Goal: Task Accomplishment & Management: Manage account settings

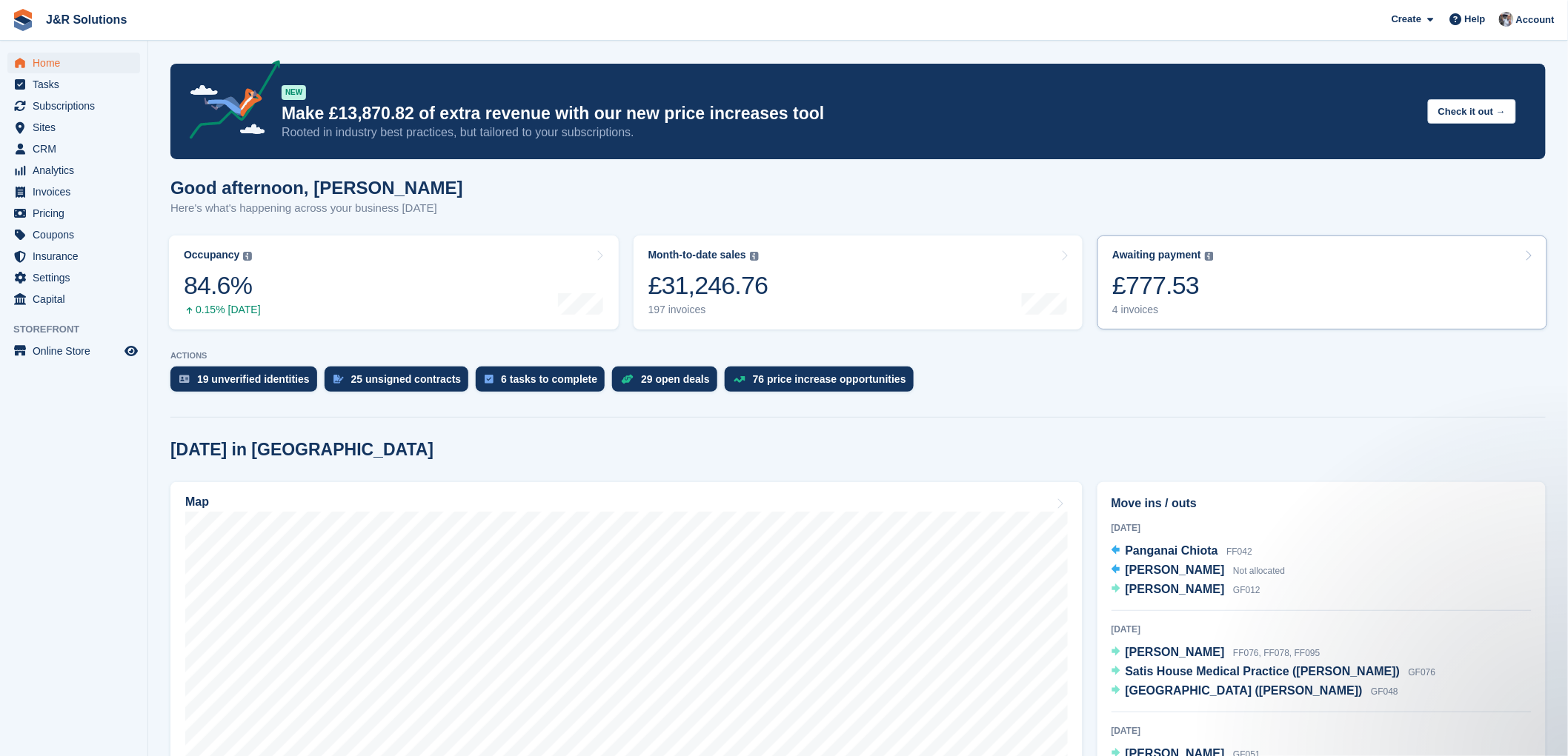
click at [1227, 283] on link "Awaiting payment The total outstanding balance on all open invoices. £777.53 4 …" at bounding box center [1322, 282] width 450 height 94
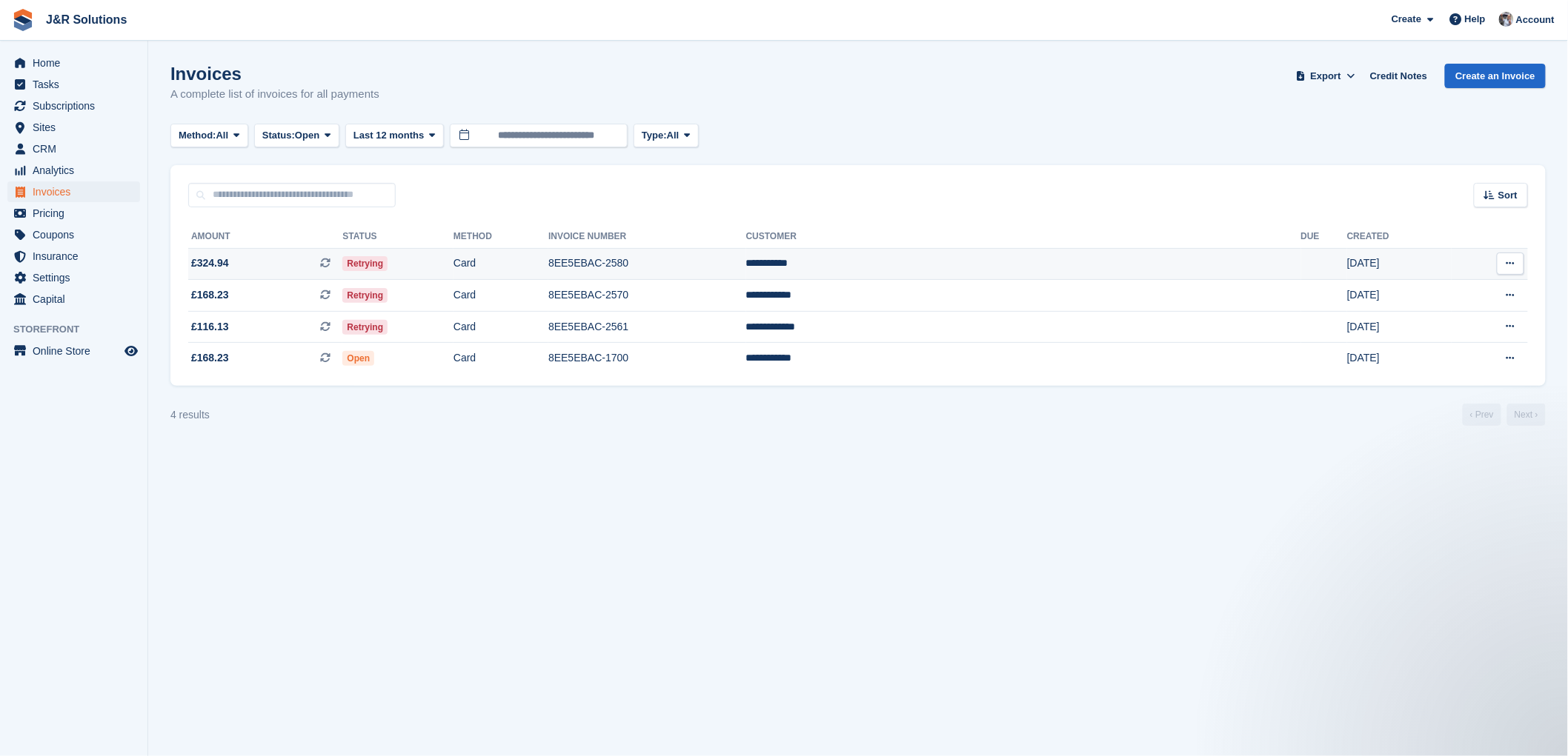
click at [238, 265] on span "£324.94 This is a recurring subscription invoice." at bounding box center [265, 263] width 154 height 16
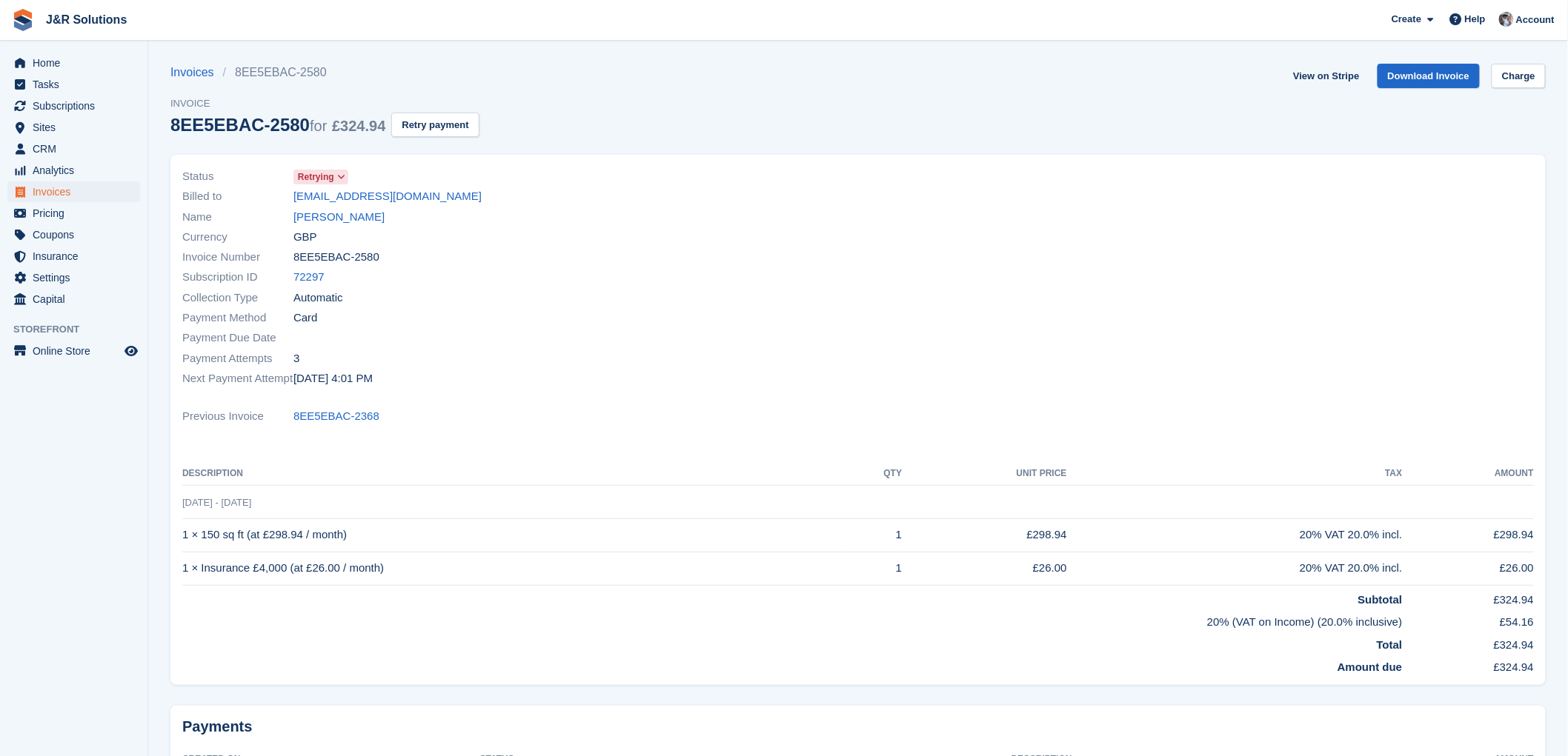
click at [331, 179] on span "Retrying" at bounding box center [316, 177] width 36 height 14
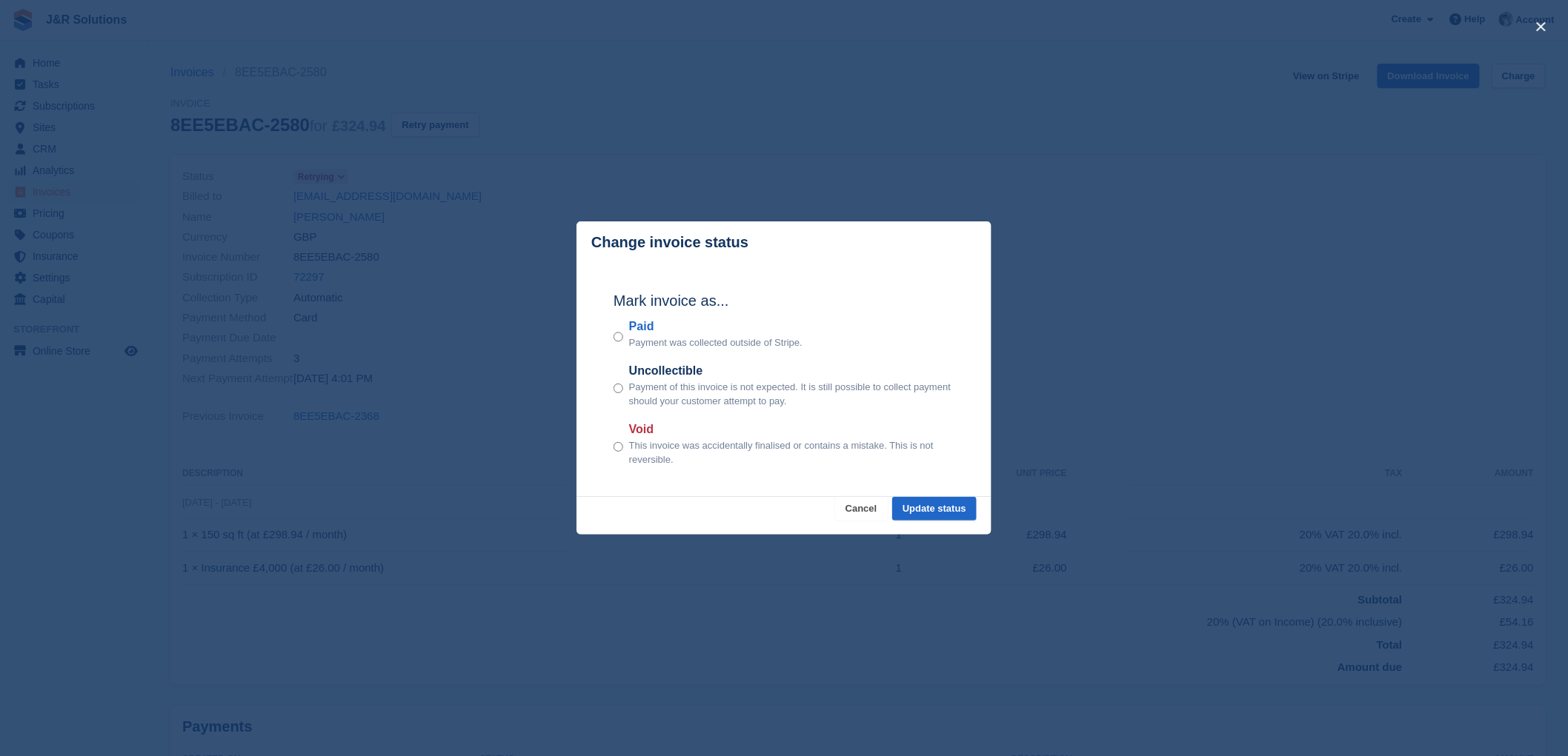
click at [867, 516] on button "Cancel" at bounding box center [861, 509] width 53 height 25
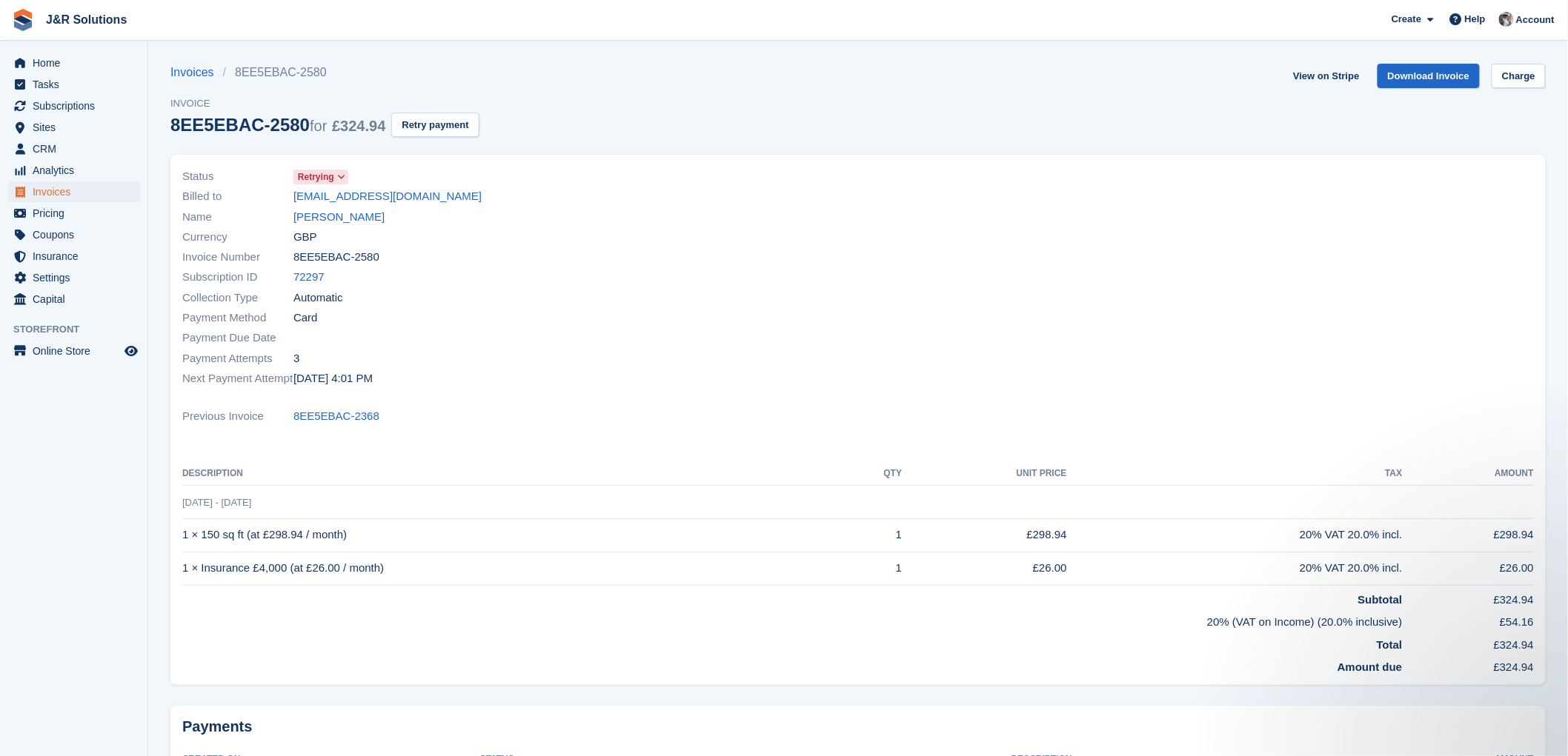
click at [855, 277] on div "Status Retrying Billed to mcox123@hotmail.co.uk Name Michael Cox Currency GBP I…" at bounding box center [516, 277] width 685 height 240
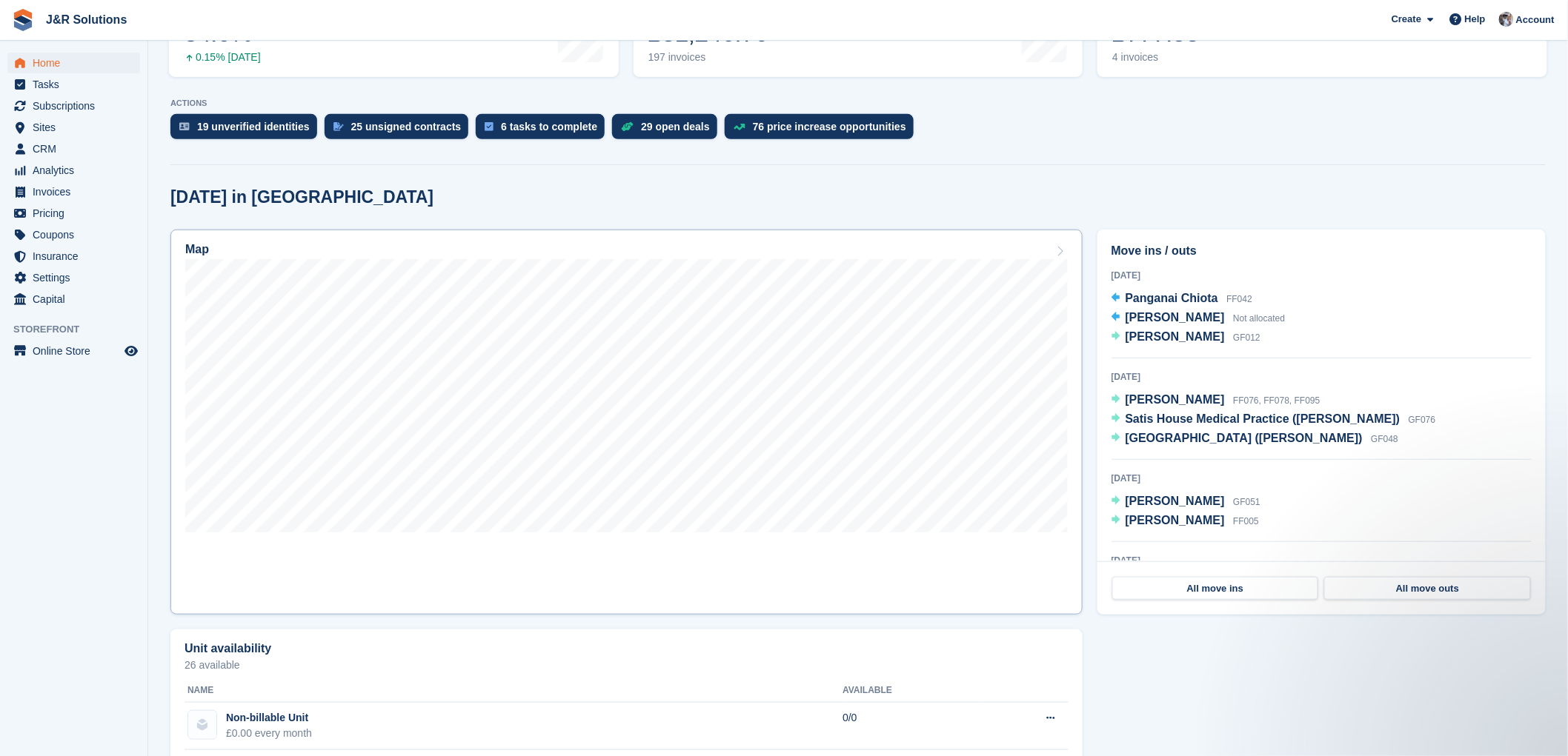
scroll to position [329, 0]
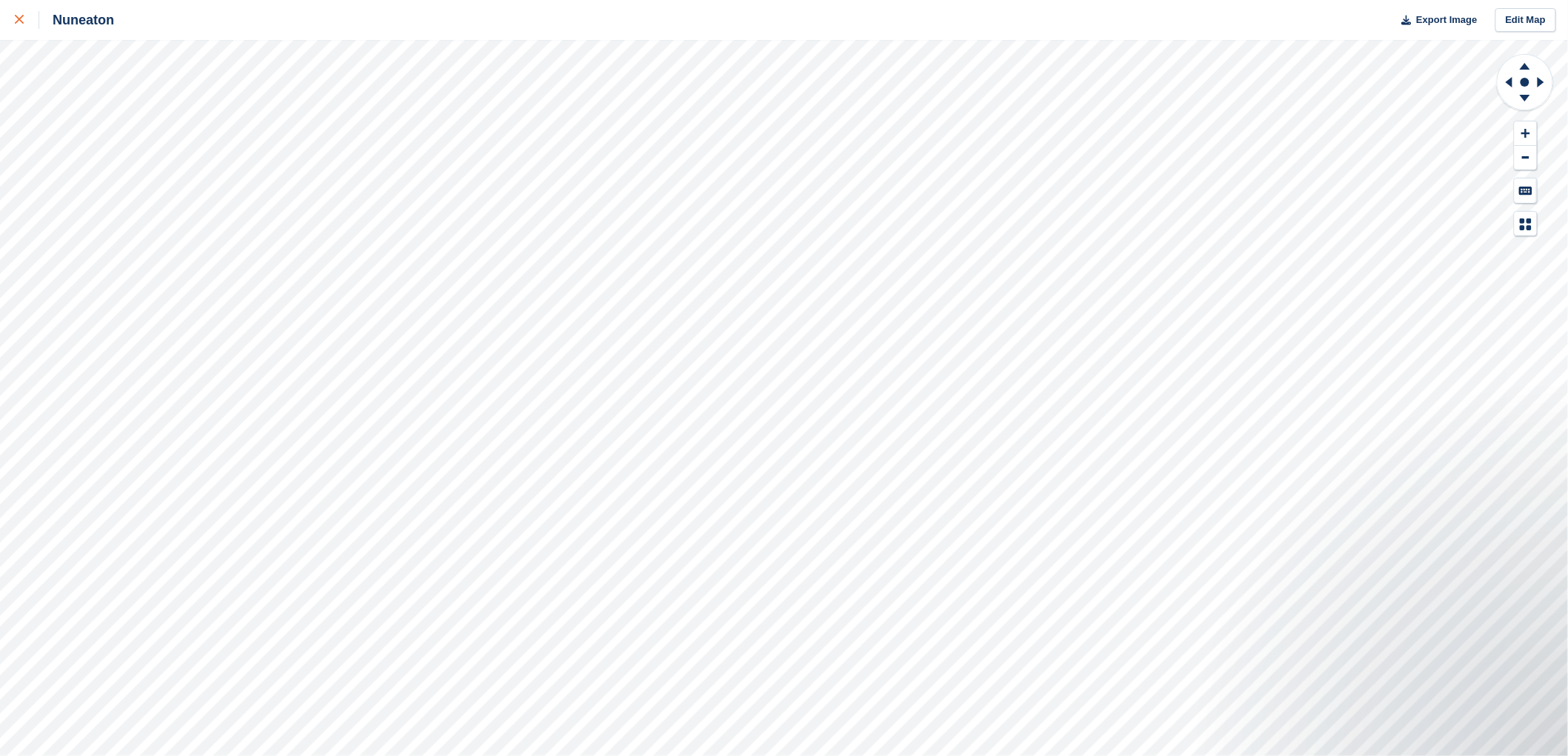
click at [17, 20] on icon at bounding box center [20, 20] width 9 height 9
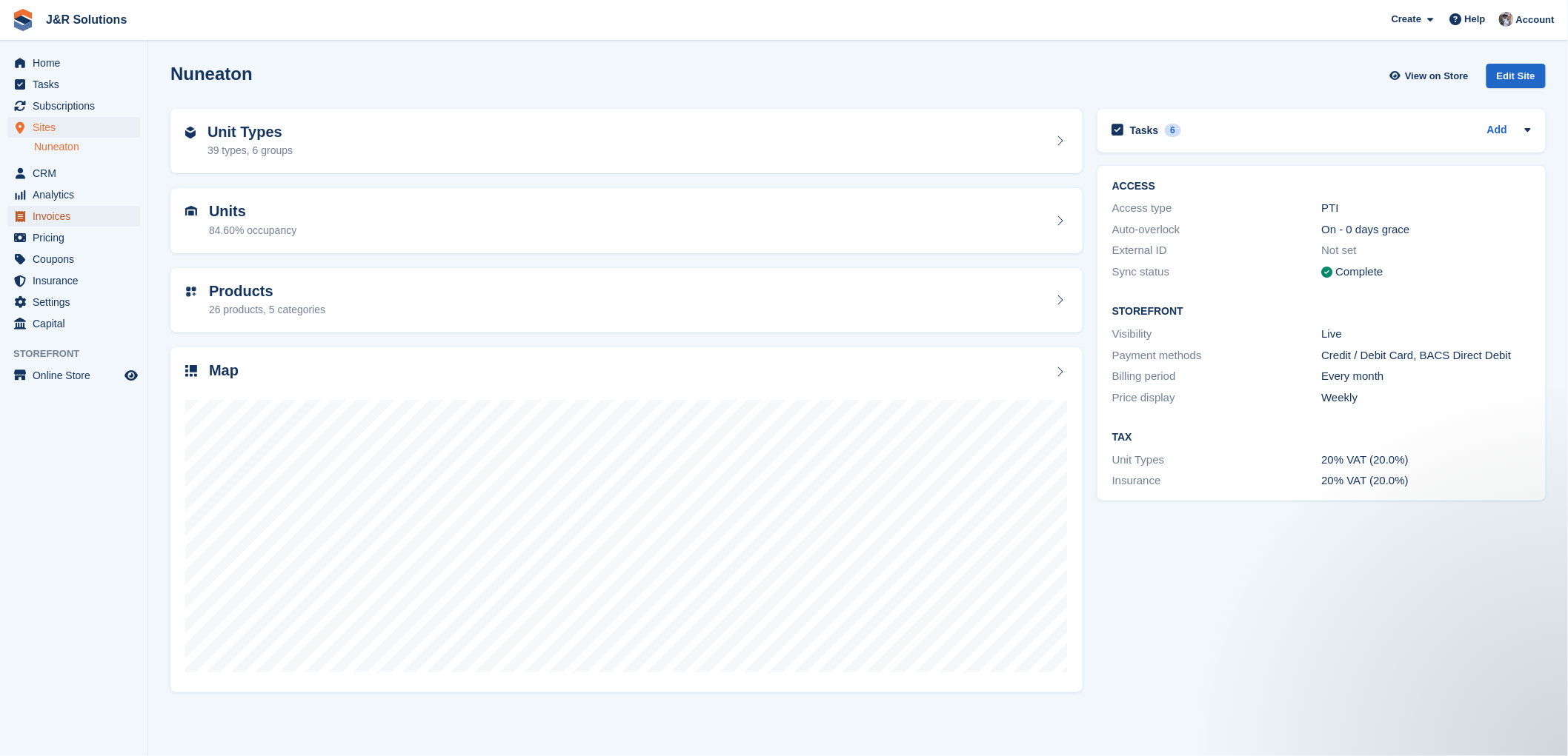
click at [56, 216] on span "Invoices" at bounding box center [77, 216] width 89 height 21
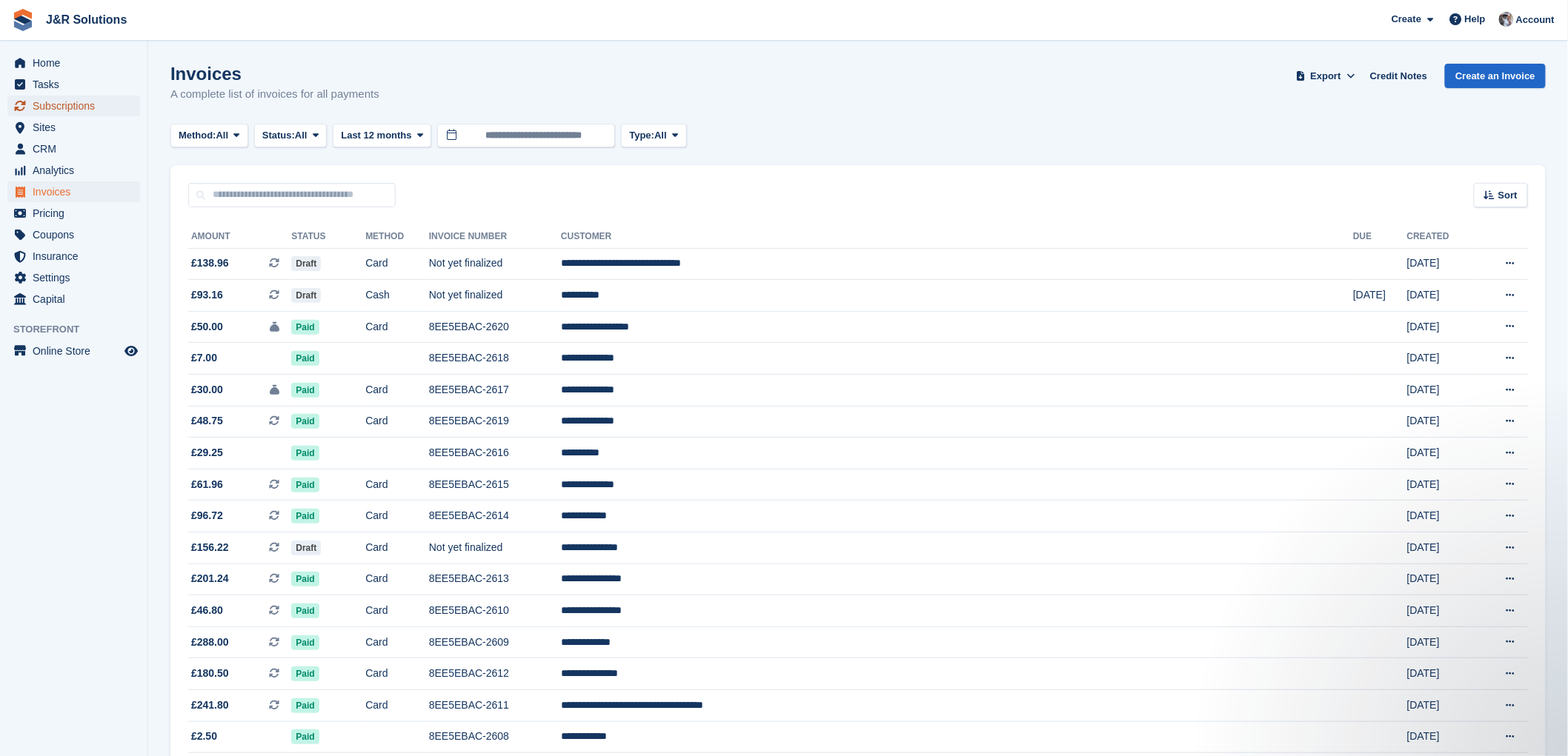
click at [58, 104] on span "Subscriptions" at bounding box center [77, 106] width 89 height 21
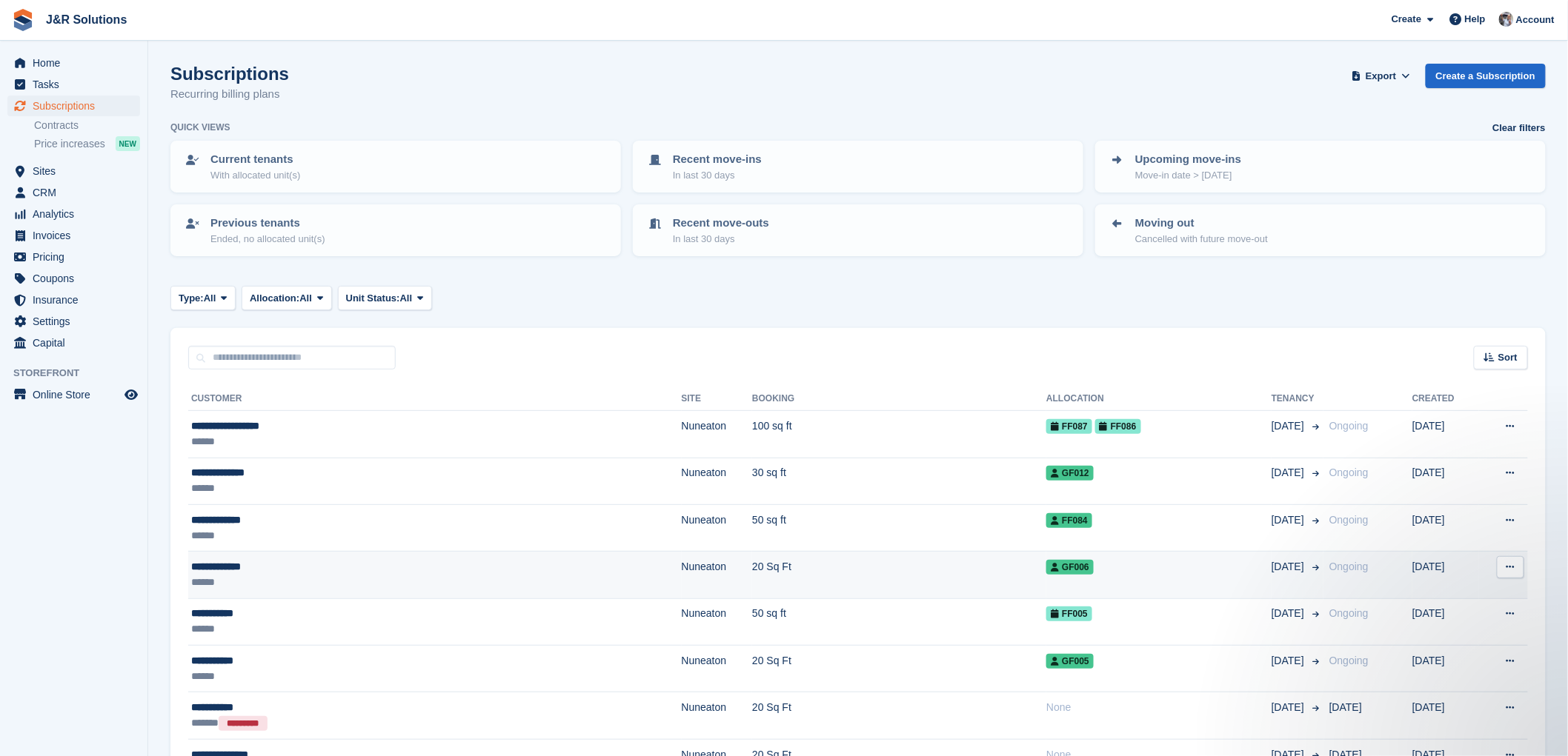
click at [250, 571] on div "**********" at bounding box center [346, 567] width 310 height 16
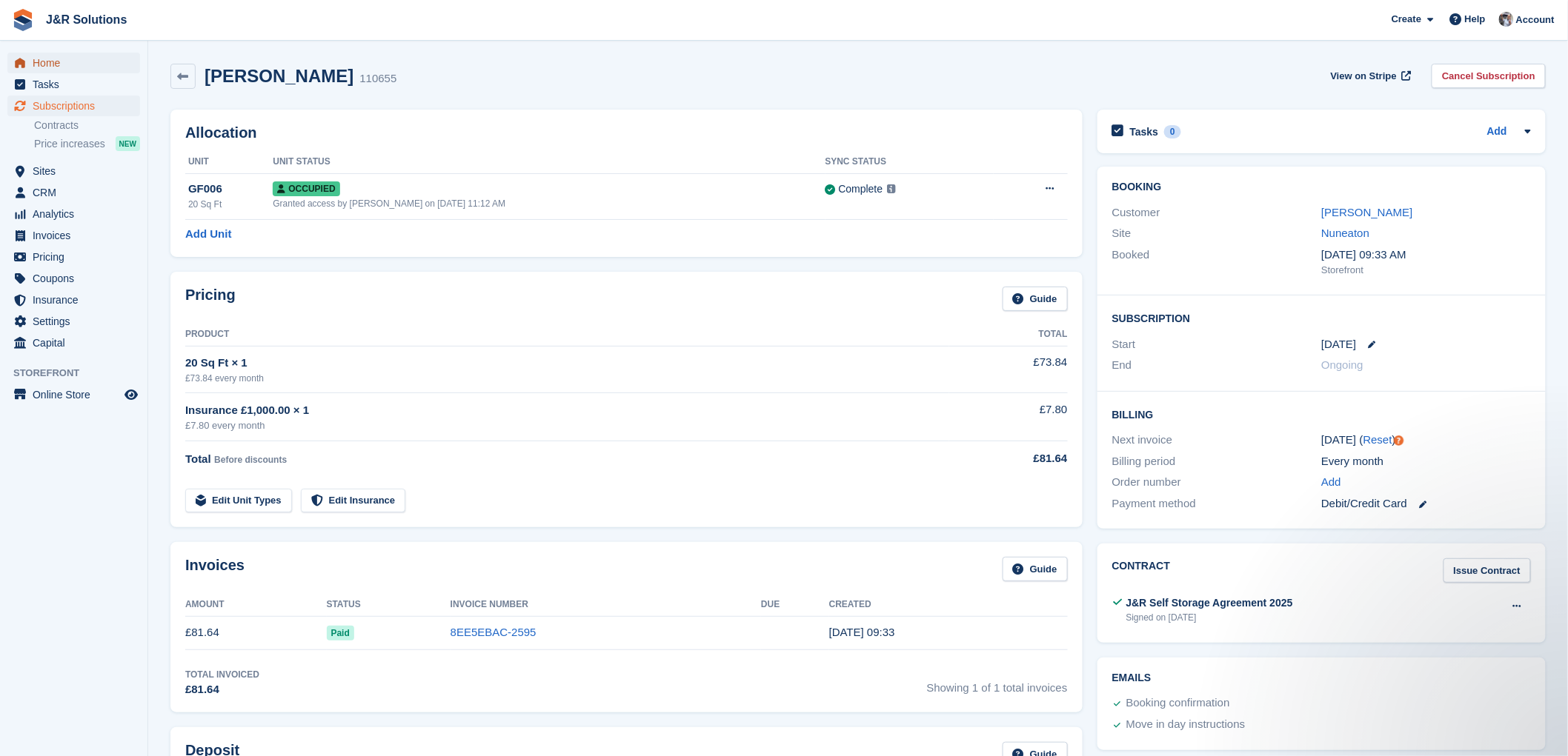
click at [28, 53] on link "Home" at bounding box center [74, 63] width 132 height 21
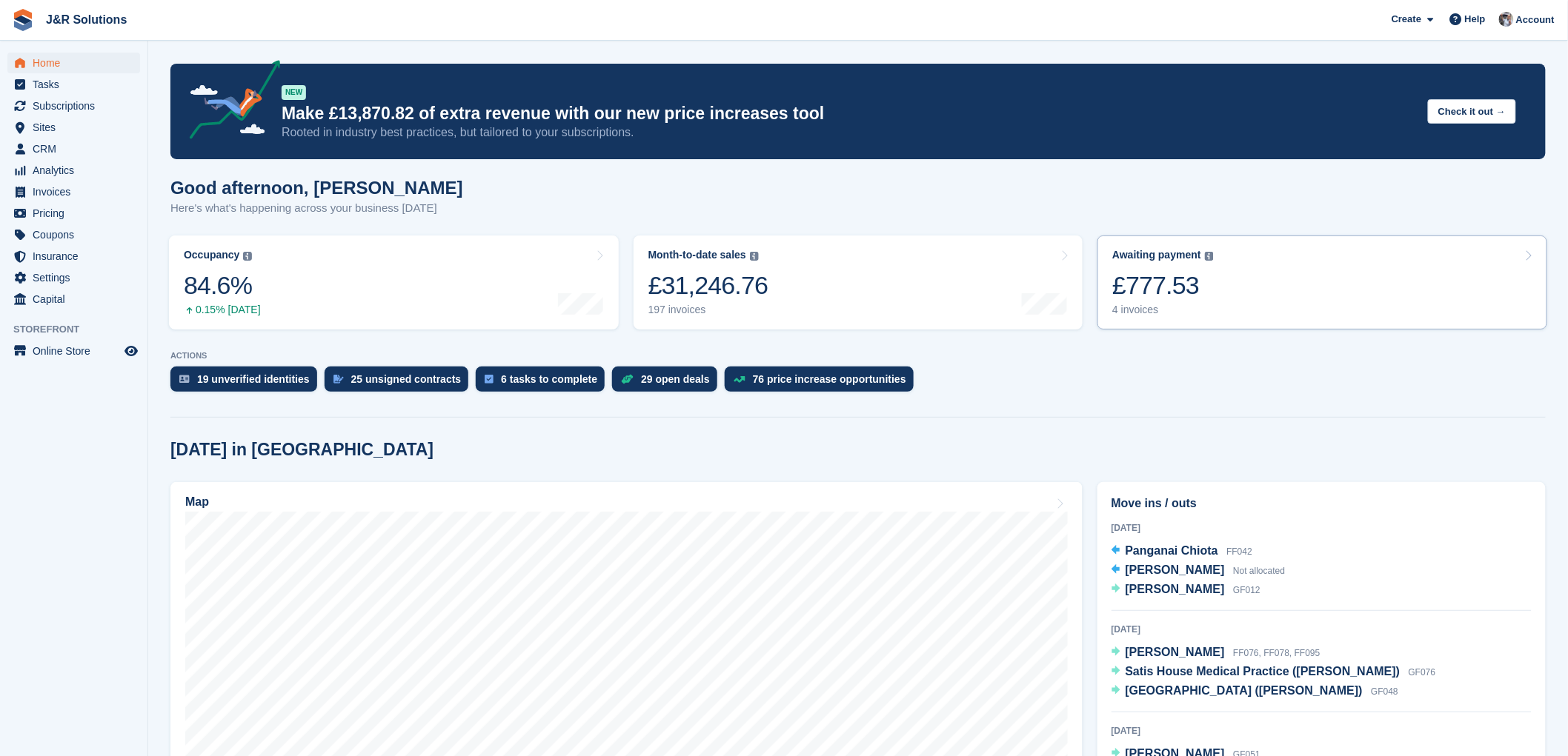
click at [1198, 278] on div "£777.53" at bounding box center [1162, 286] width 101 height 30
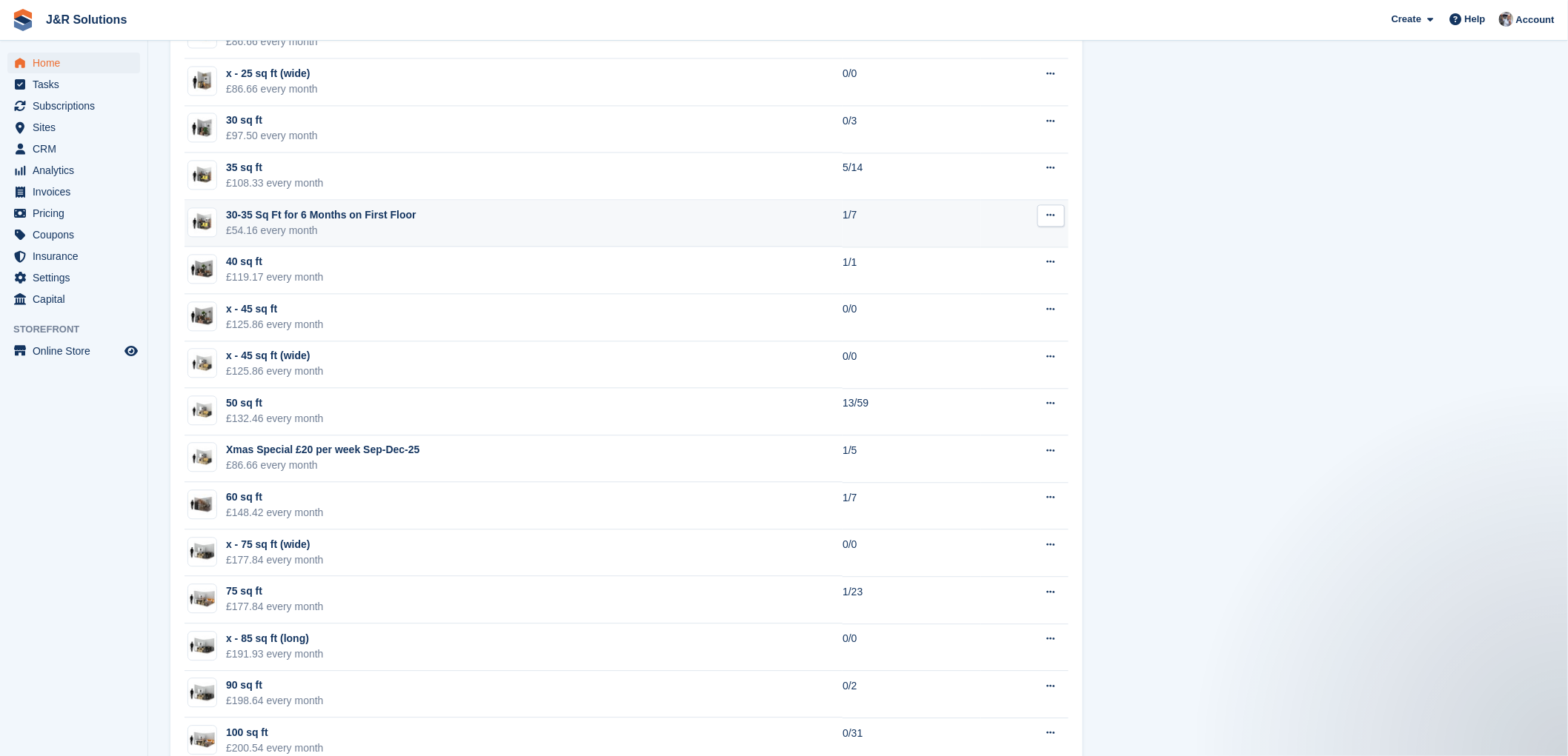
scroll to position [1316, 0]
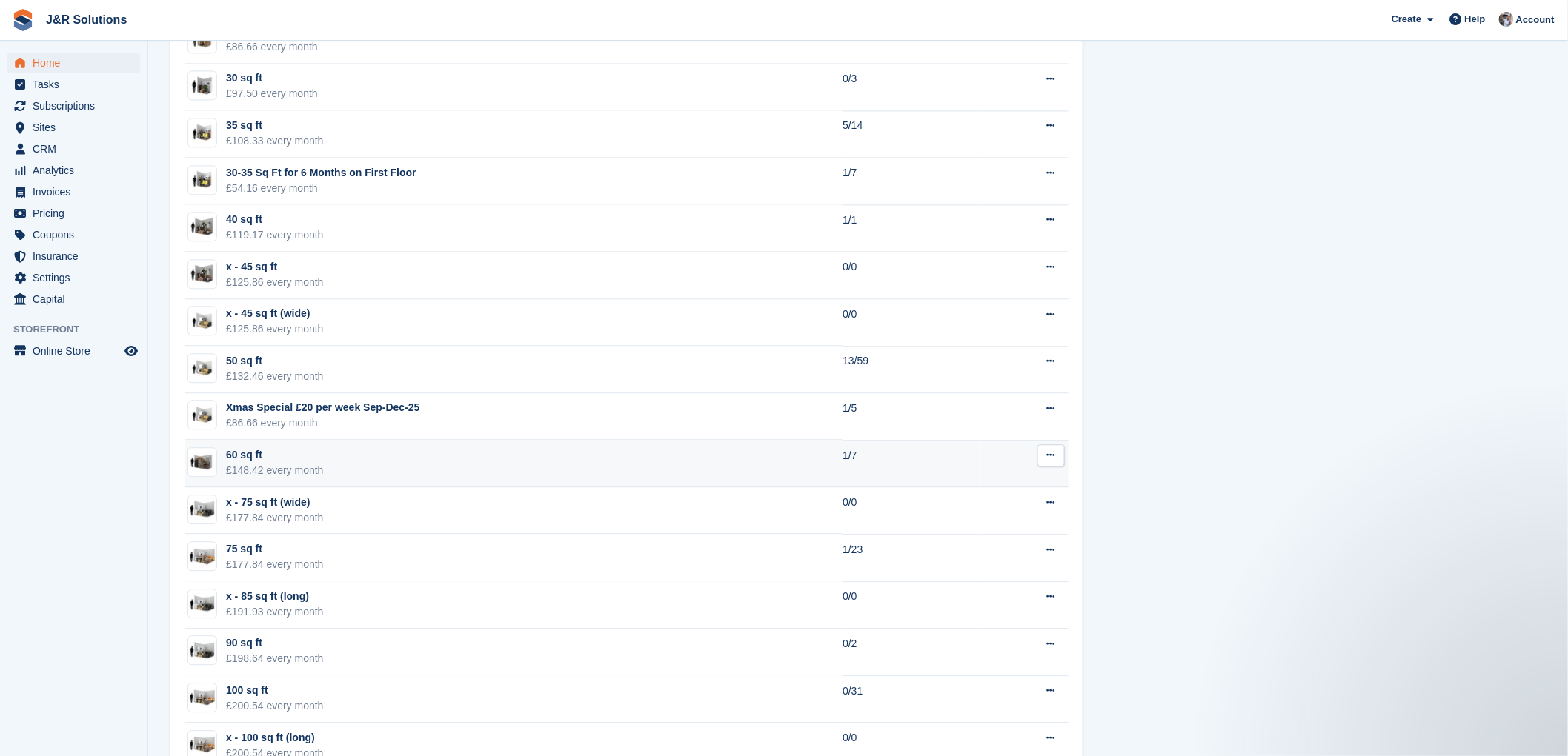
click at [818, 462] on td "60 sq ft £148.42 every month" at bounding box center [513, 463] width 658 height 47
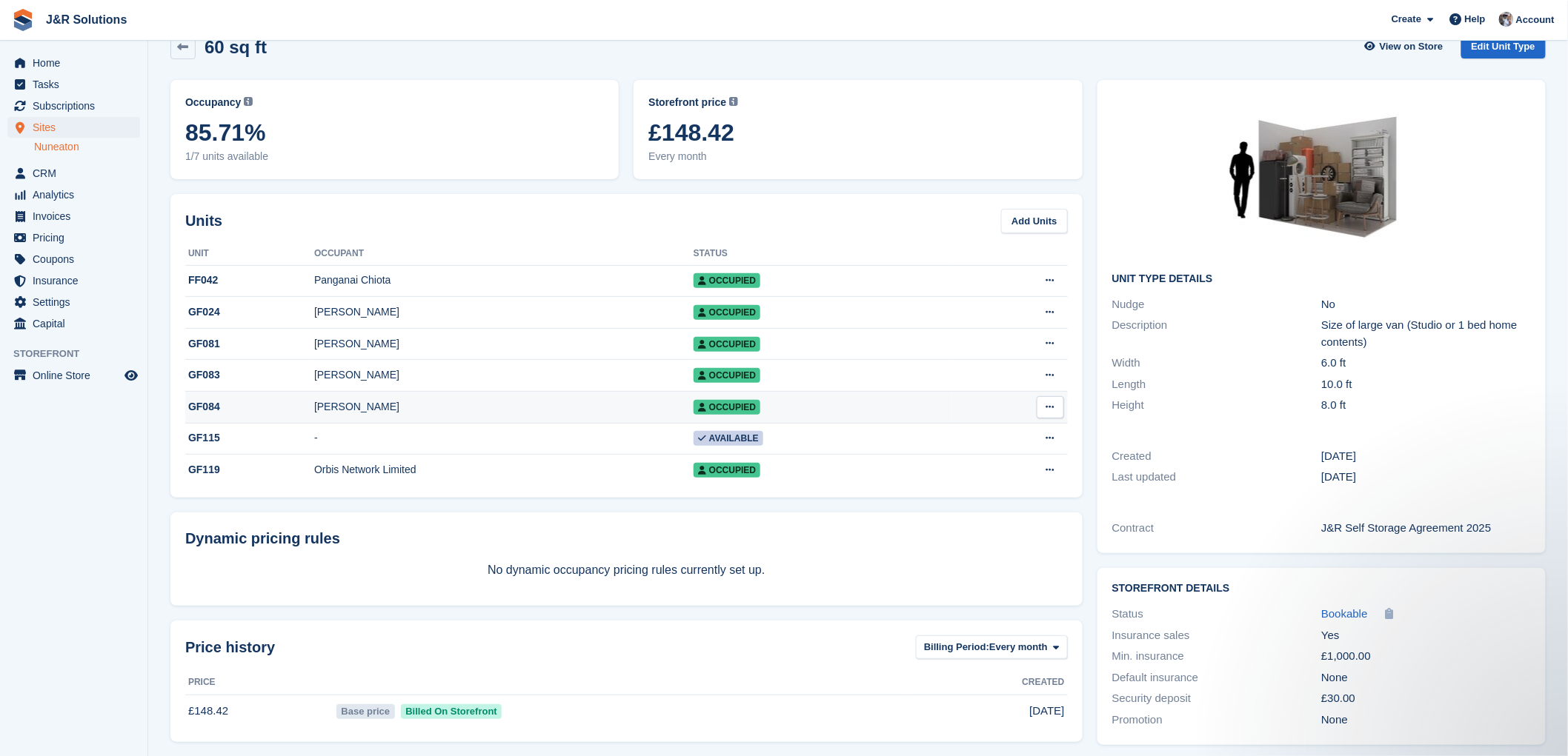
scroll to position [40, 0]
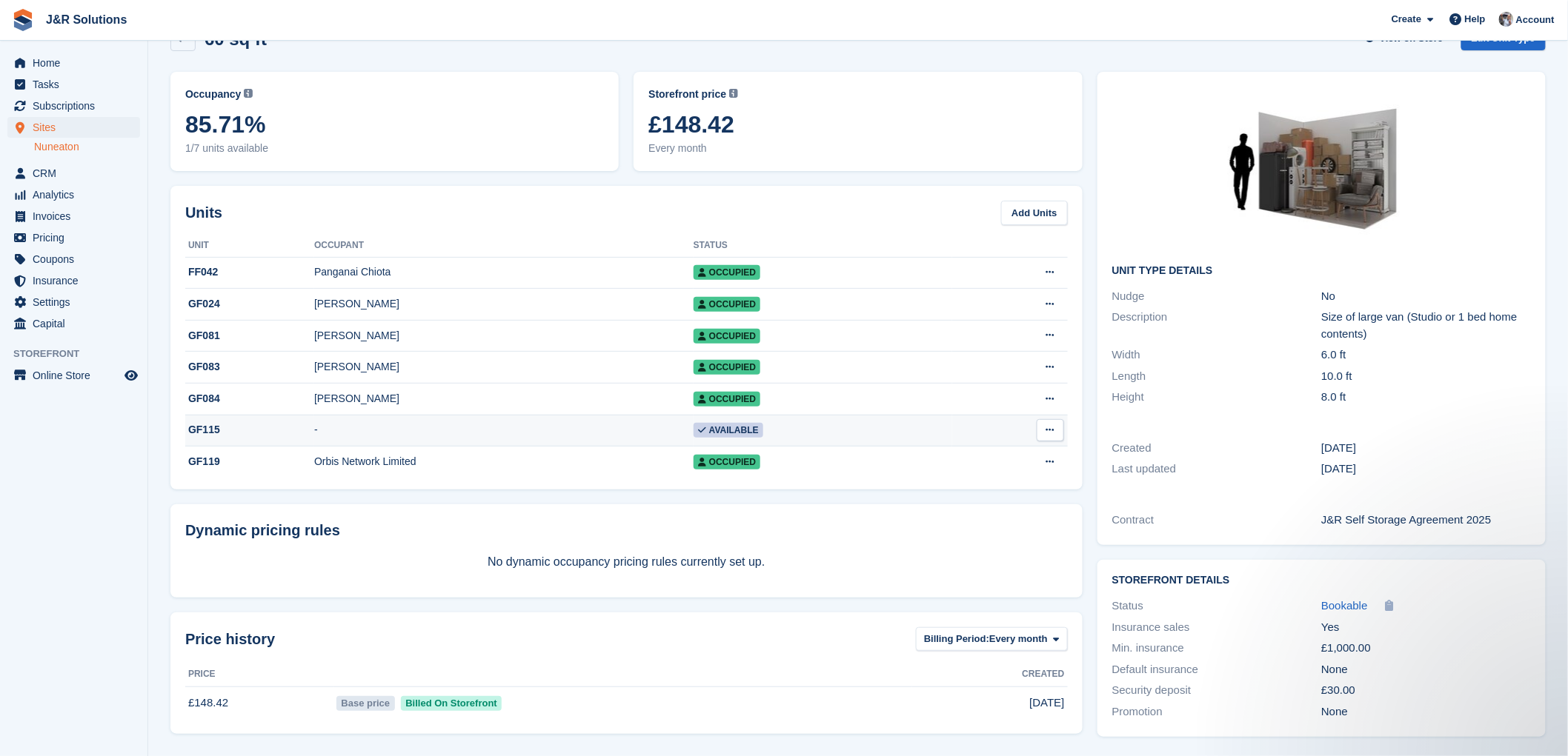
click at [548, 435] on td "-" at bounding box center [504, 431] width 380 height 32
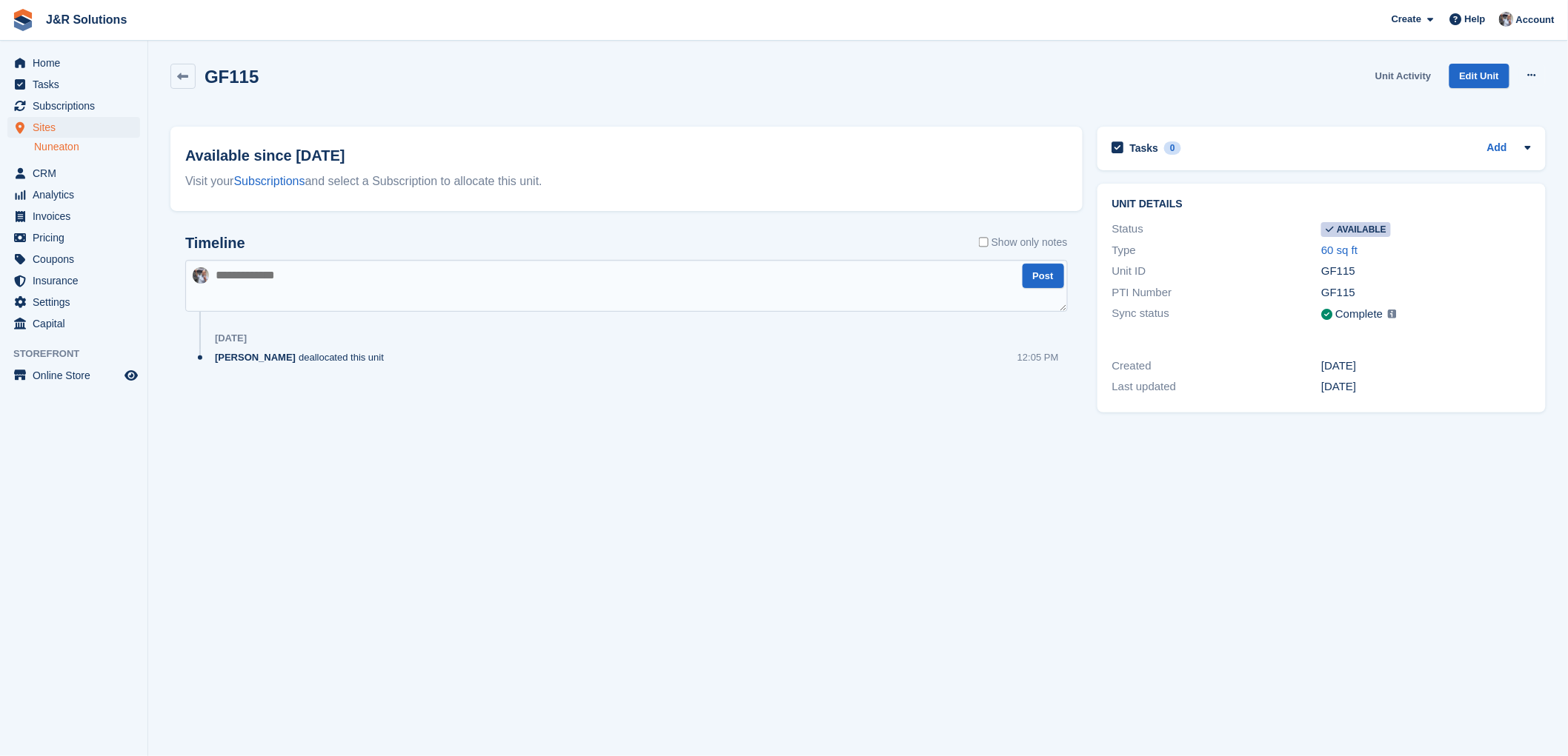
click at [1409, 71] on link "Unit Activity" at bounding box center [1403, 76] width 68 height 25
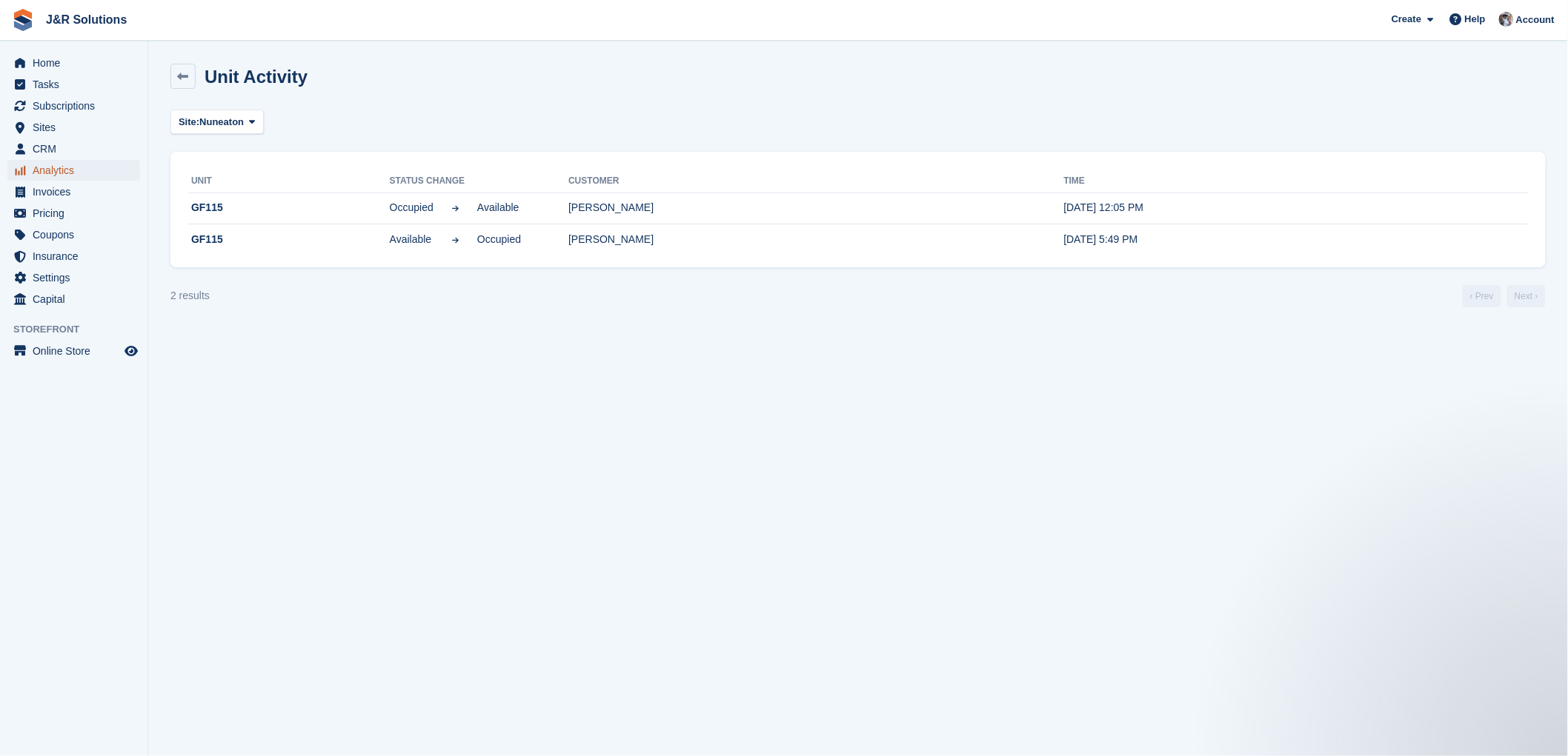
click at [53, 167] on span "Analytics" at bounding box center [77, 171] width 89 height 21
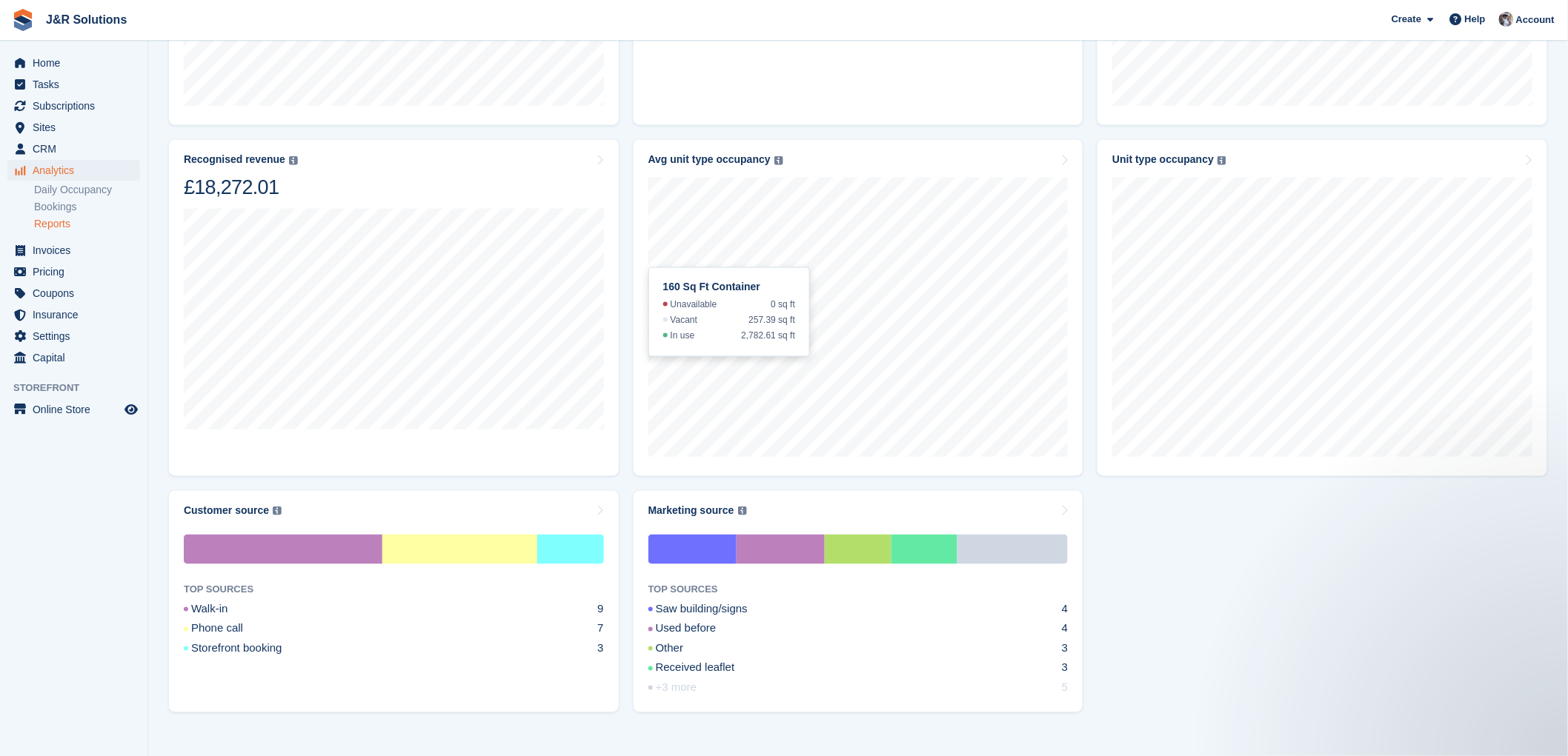
click at [50, 219] on link "Reports" at bounding box center [86, 224] width 106 height 14
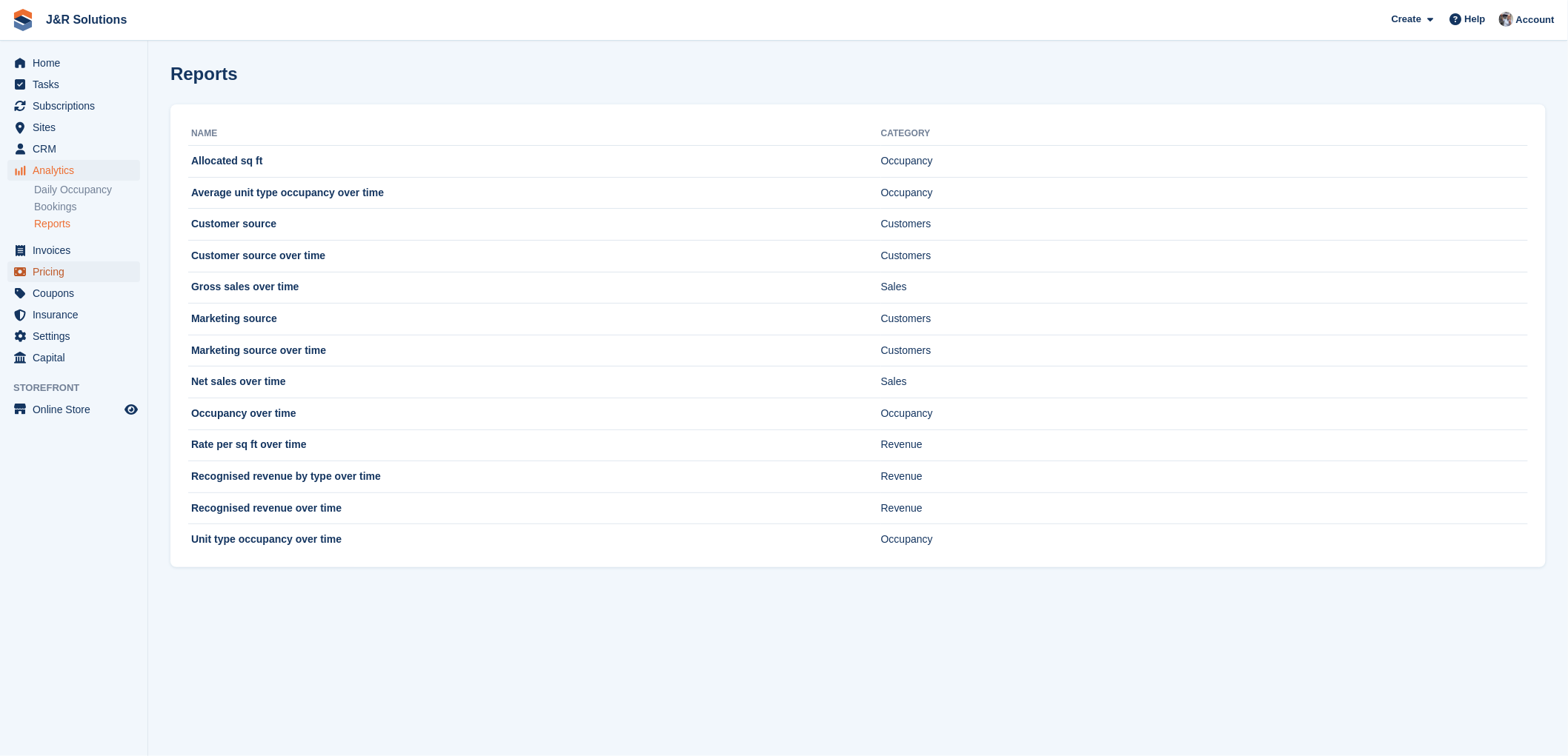
click at [56, 273] on span "Pricing" at bounding box center [77, 272] width 89 height 21
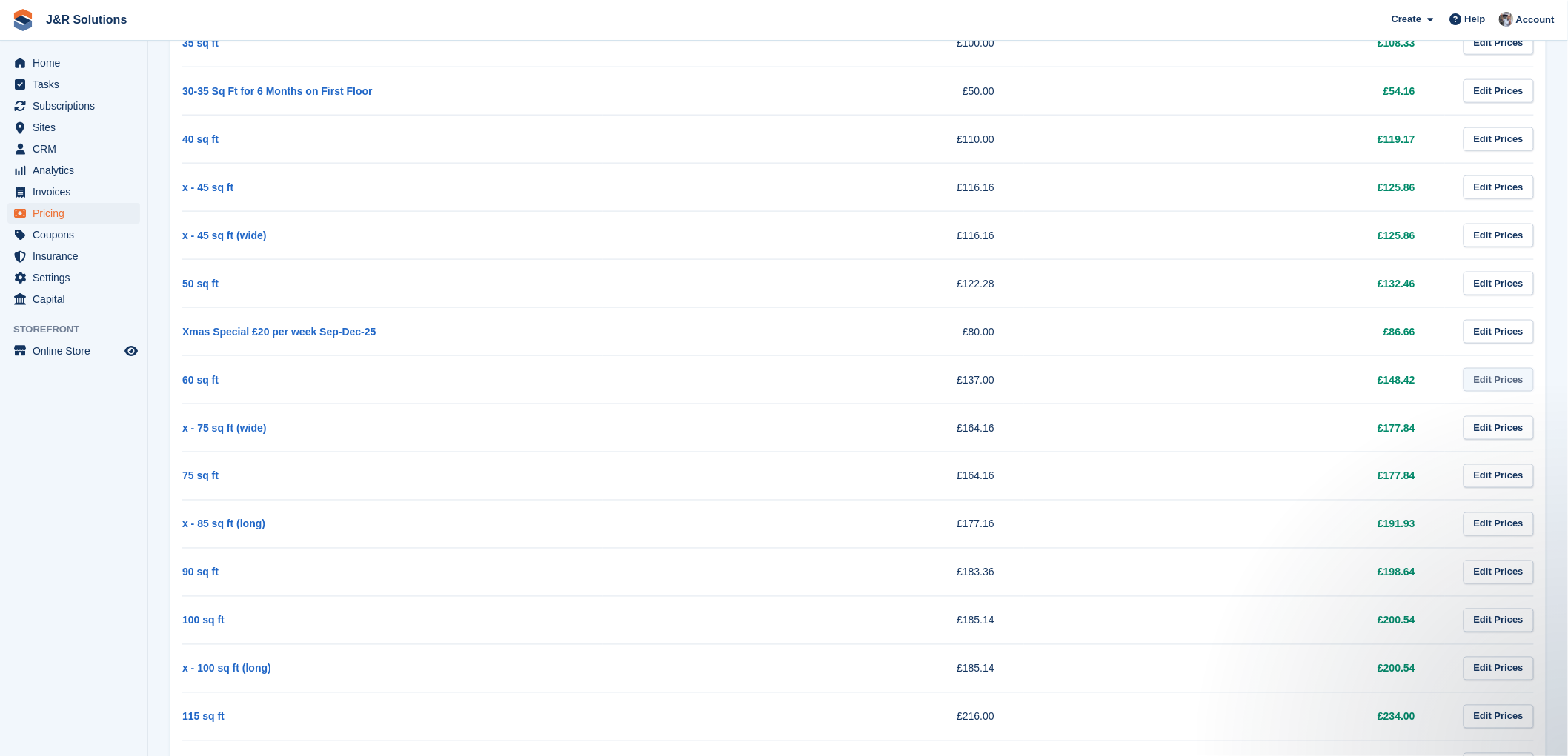
click at [1503, 380] on link "Edit Prices" at bounding box center [1499, 380] width 71 height 25
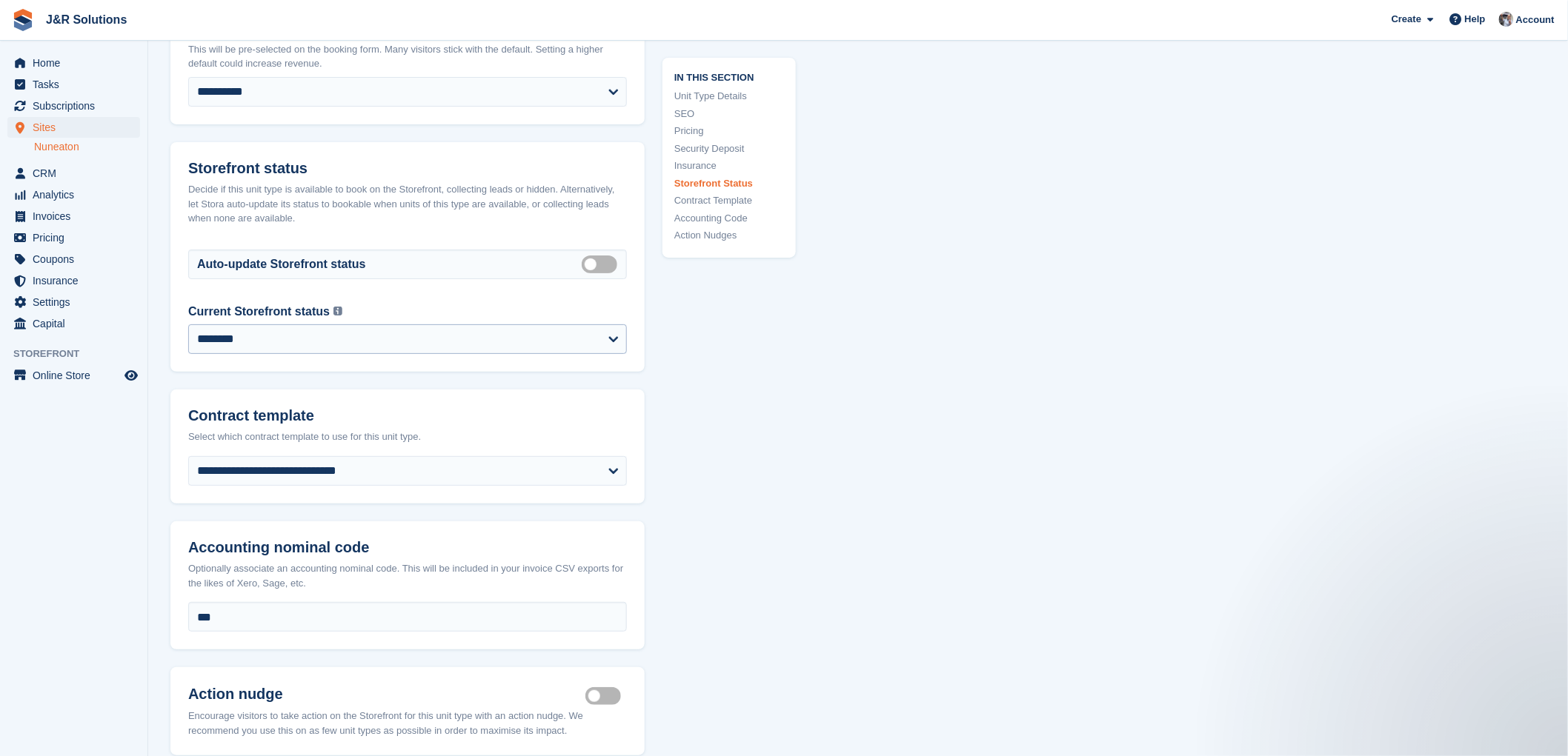
scroll to position [2383, 0]
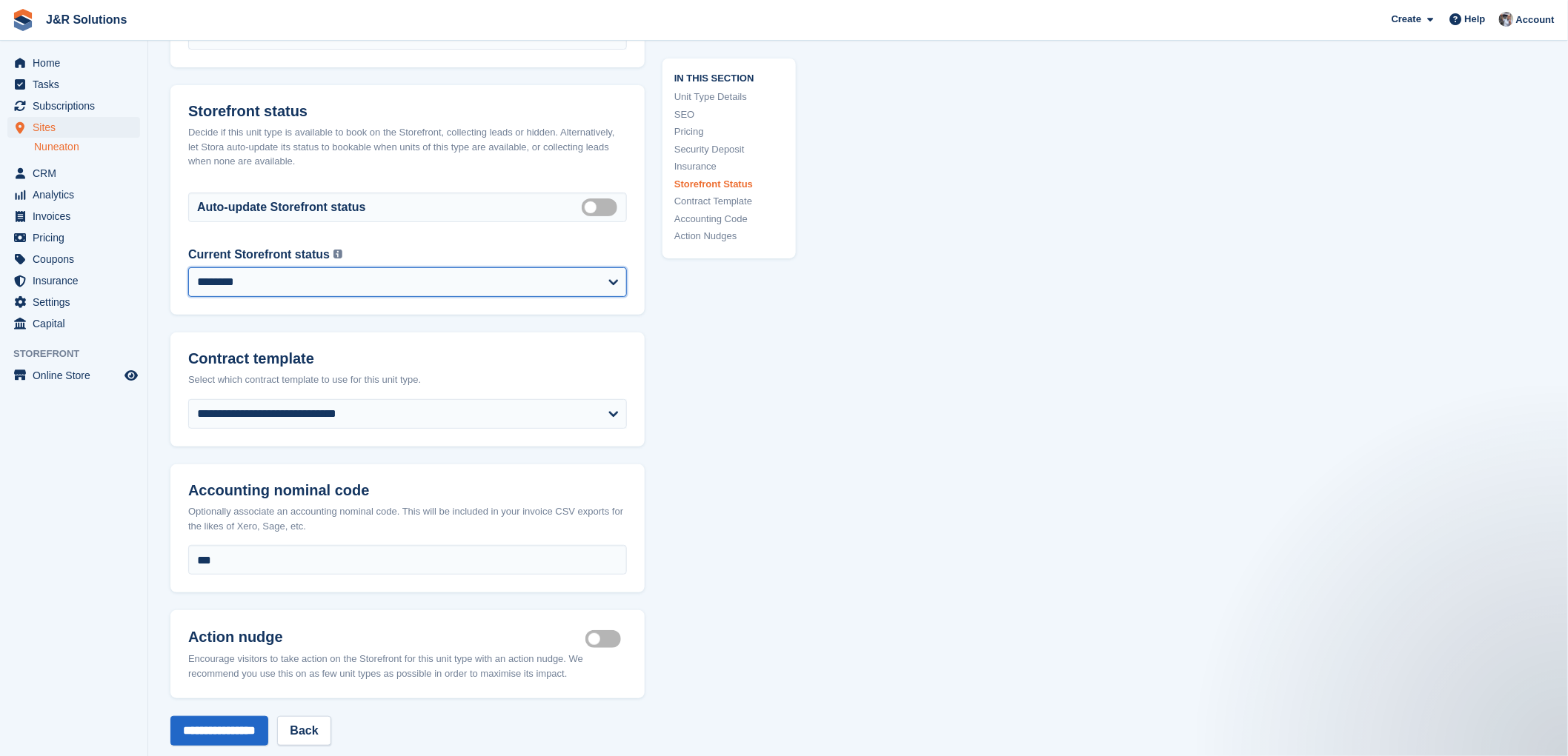
click at [609, 268] on select "**********" at bounding box center [407, 282] width 438 height 29
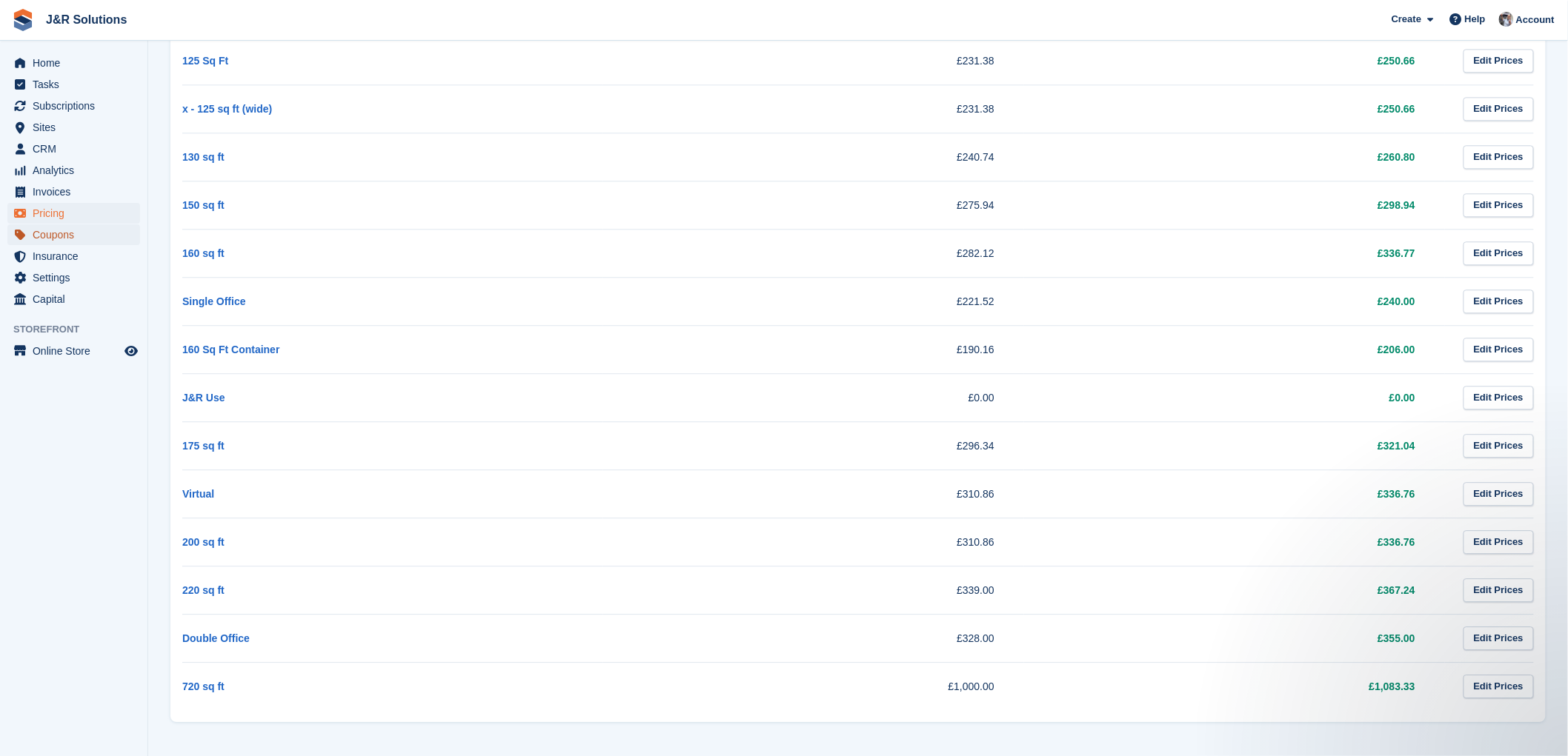
click at [50, 235] on span "Coupons" at bounding box center [77, 235] width 89 height 21
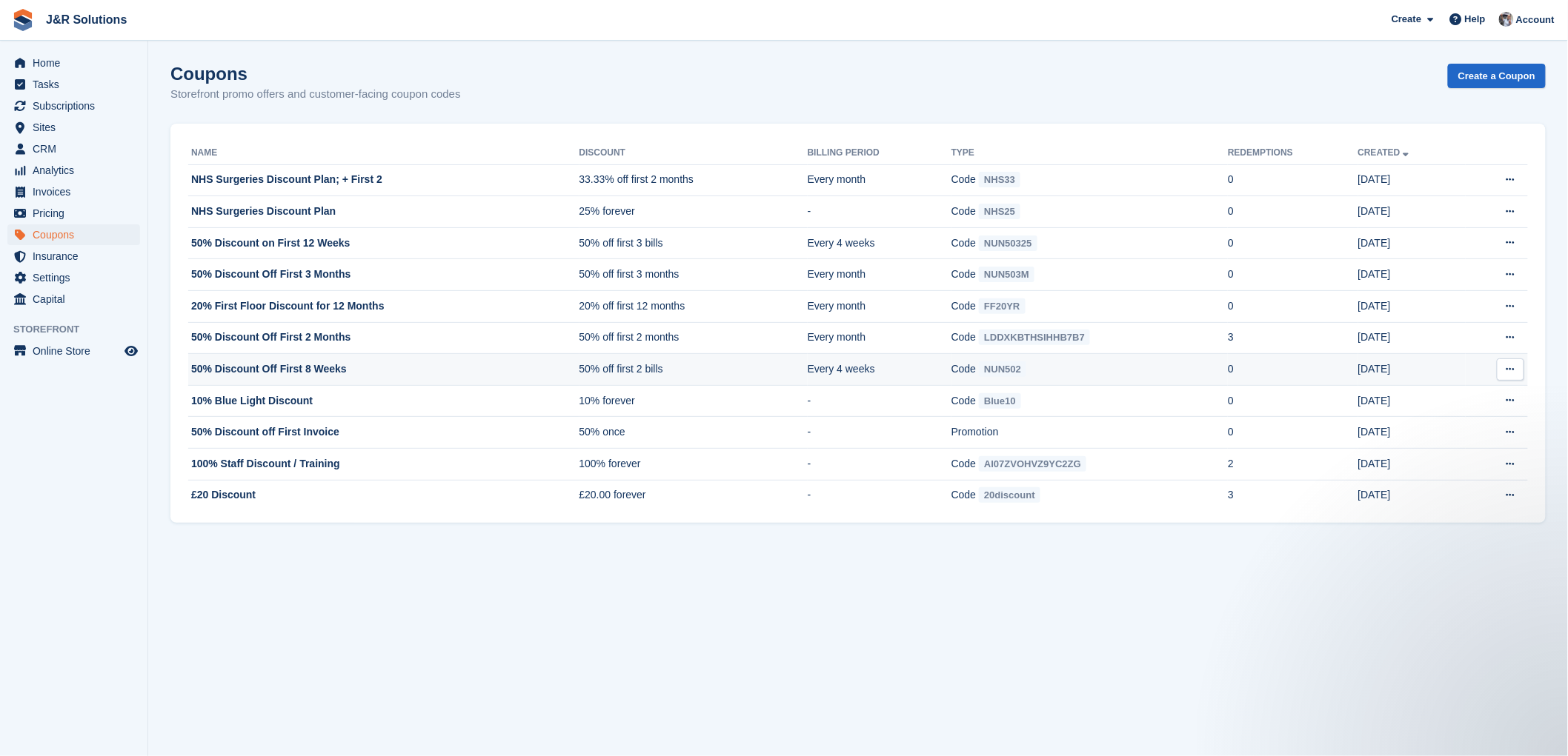
click at [320, 370] on td "50% Discount Off First 8 Weeks" at bounding box center [383, 370] width 391 height 32
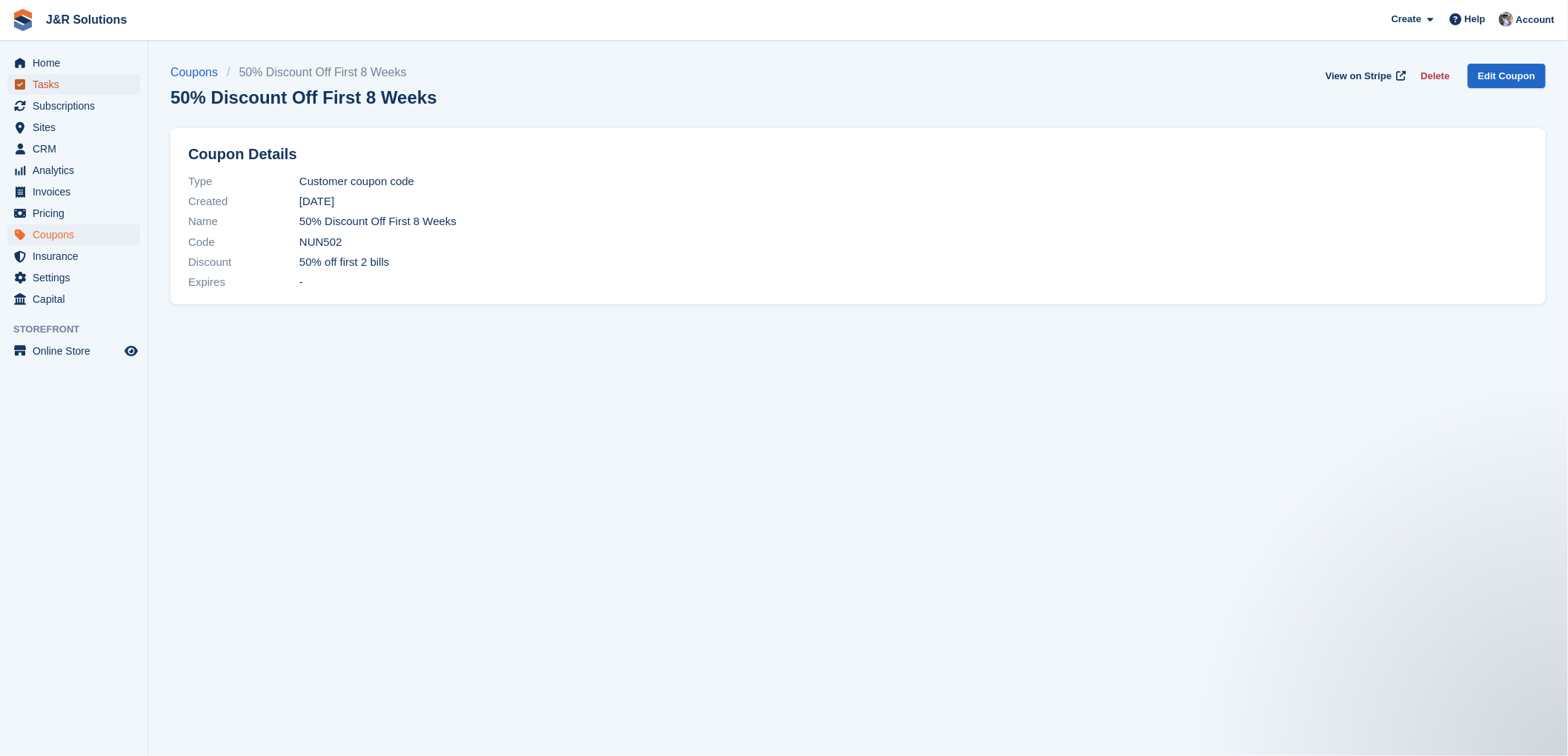
click at [45, 83] on span "Tasks" at bounding box center [77, 85] width 89 height 21
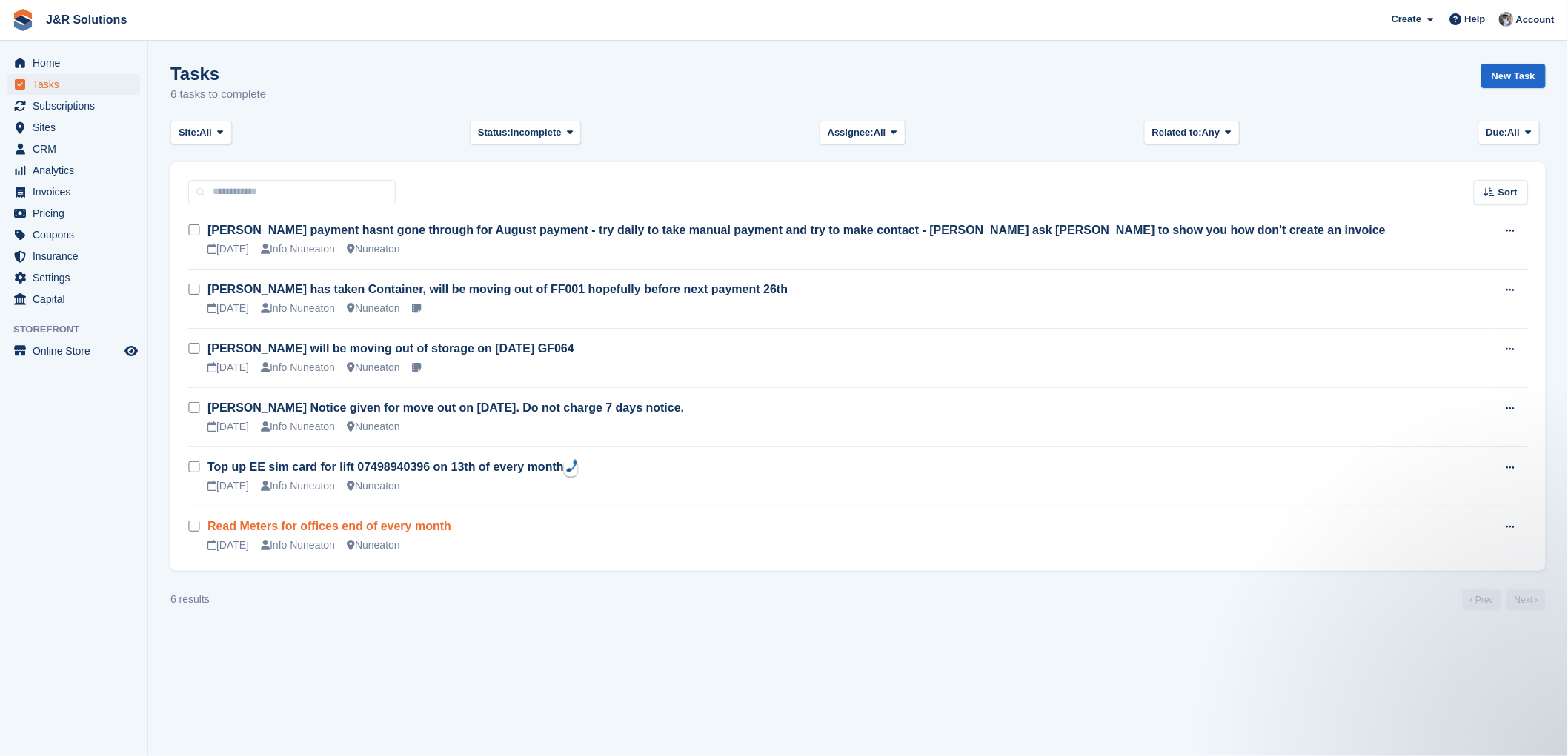
click at [395, 528] on link "Read Meters for offices end of every month" at bounding box center [329, 526] width 244 height 13
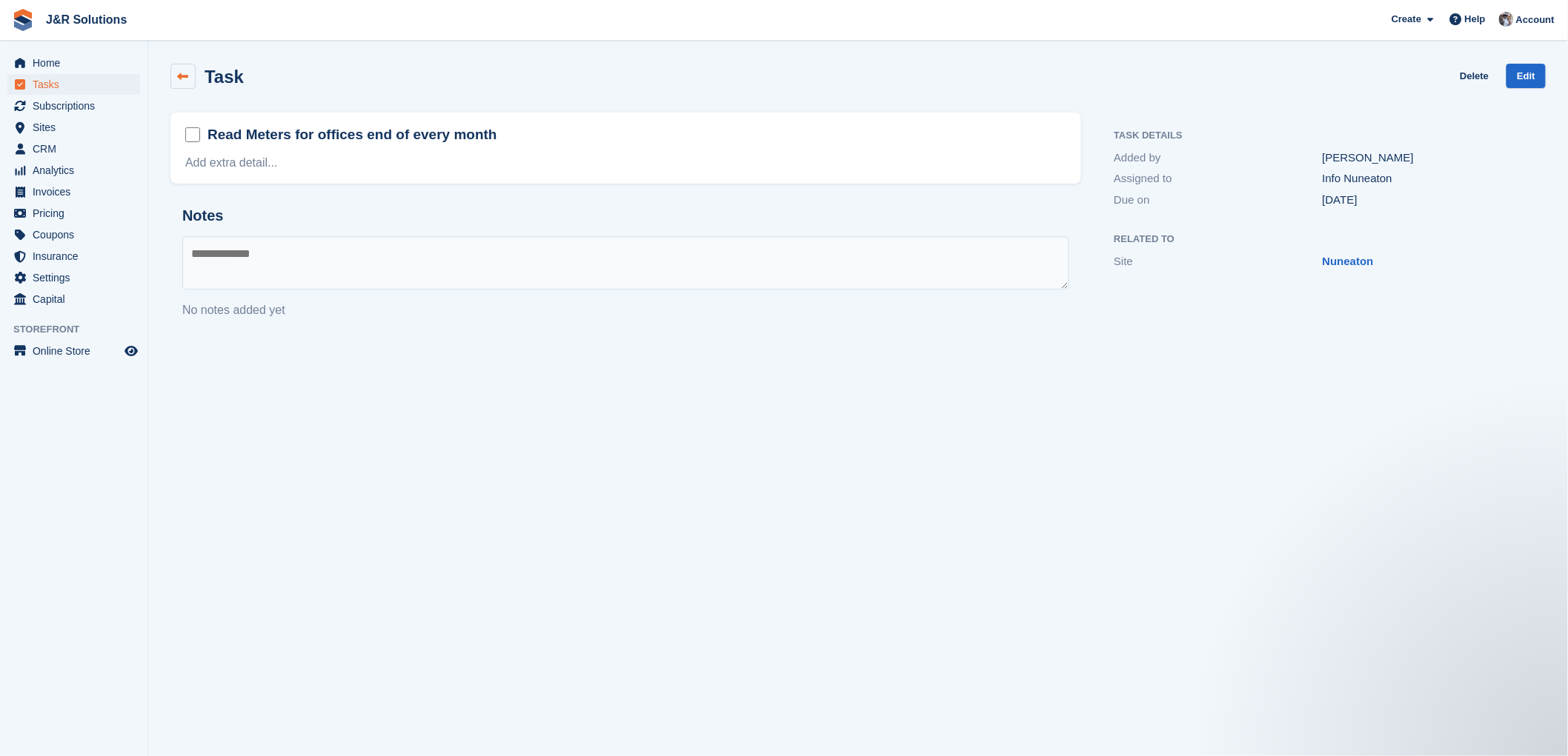
click at [181, 78] on icon at bounding box center [183, 77] width 11 height 11
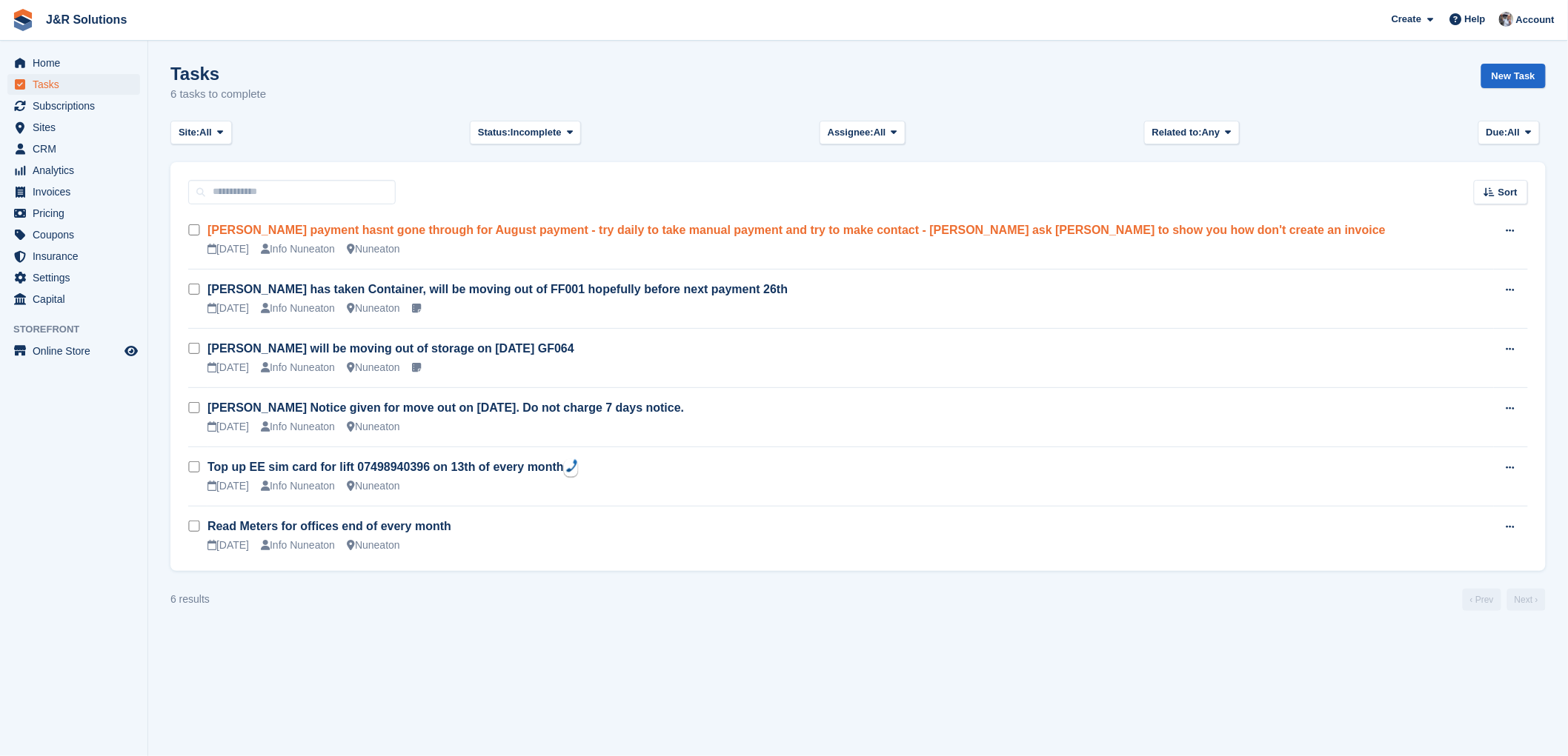
click at [505, 232] on link "[PERSON_NAME] payment hasnt gone through for August payment - try daily to take…" at bounding box center [796, 230] width 1178 height 13
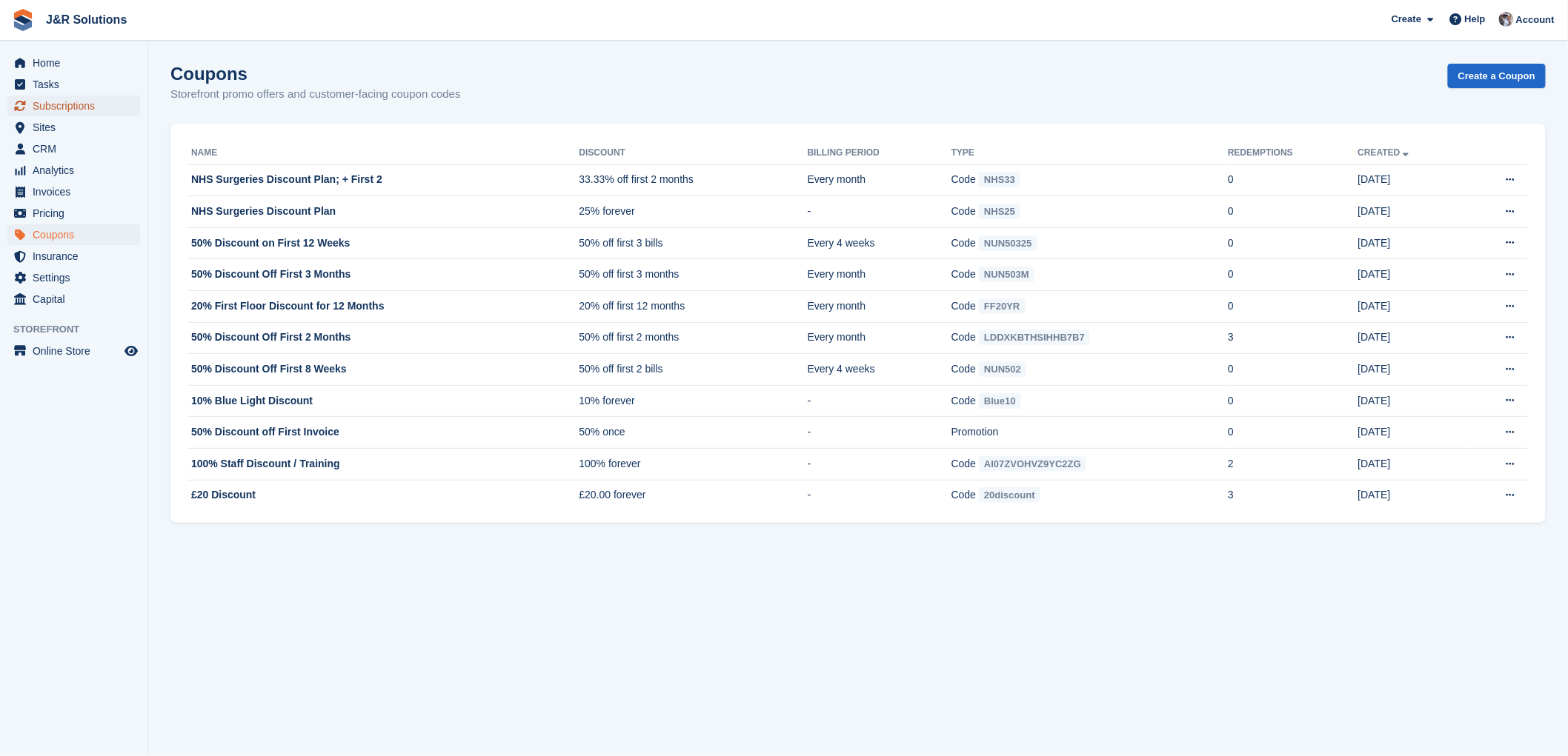
click at [56, 106] on span "Subscriptions" at bounding box center [77, 106] width 89 height 21
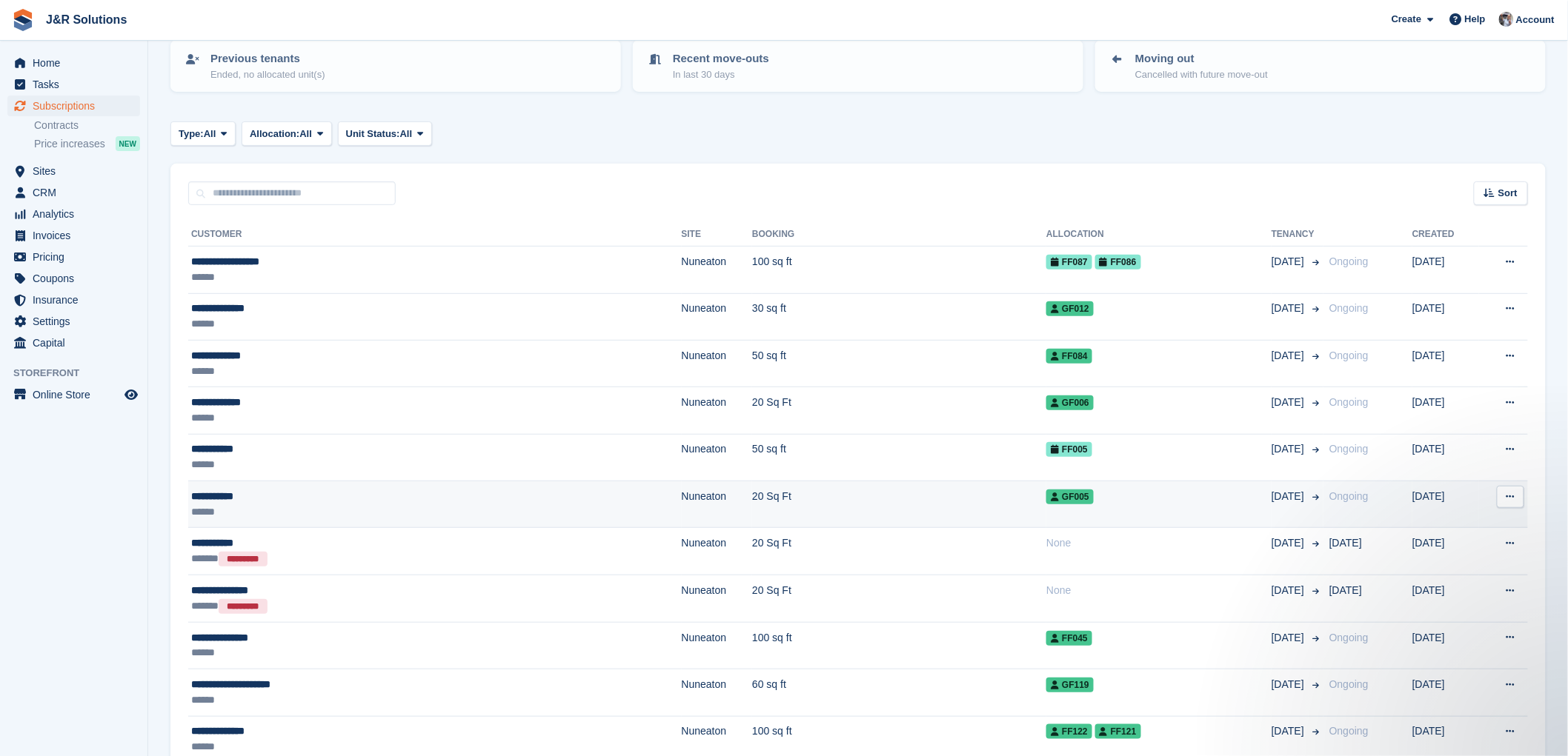
click at [341, 488] on div "**********" at bounding box center [346, 496] width 310 height 16
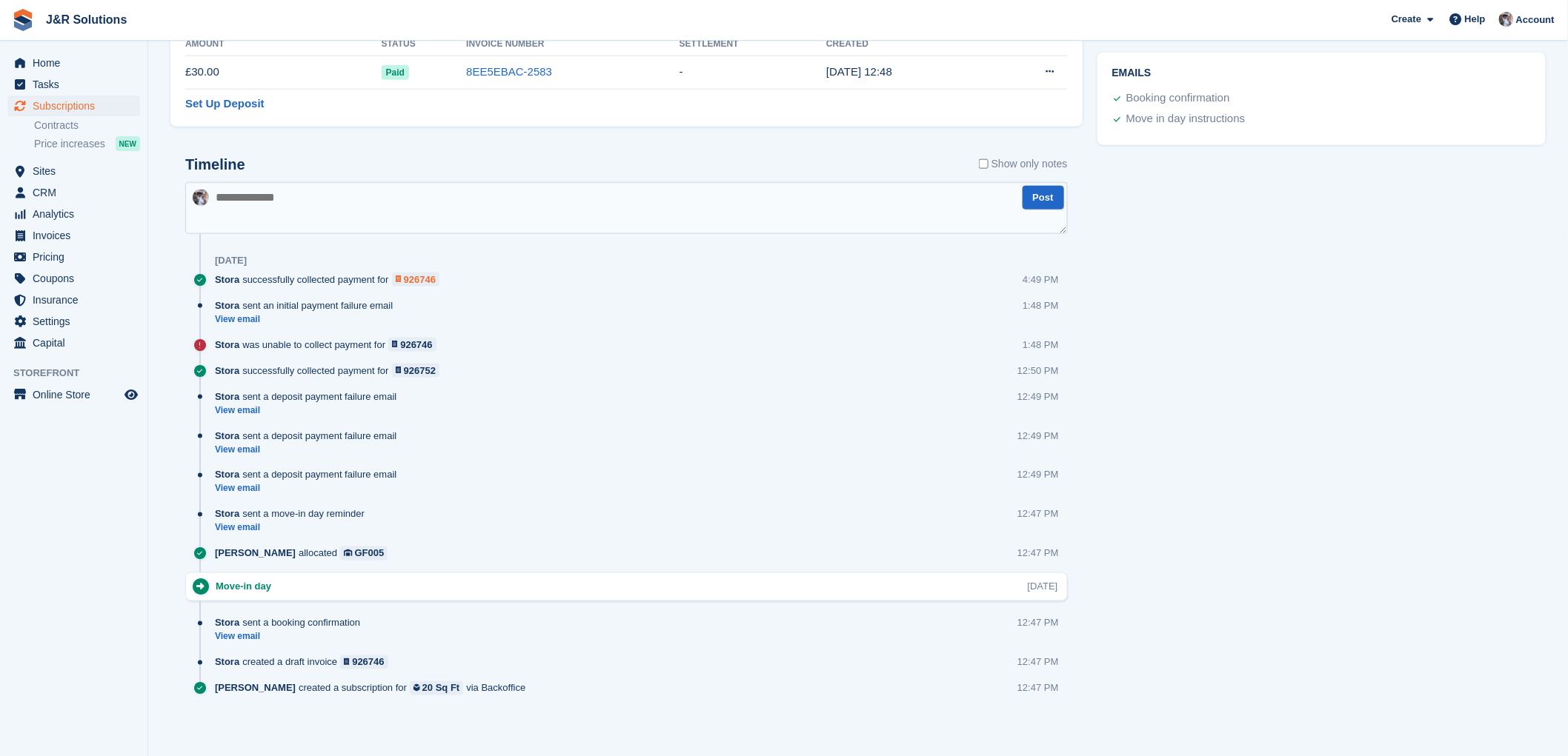
scroll to position [701, 0]
click at [274, 193] on textarea at bounding box center [626, 205] width 882 height 52
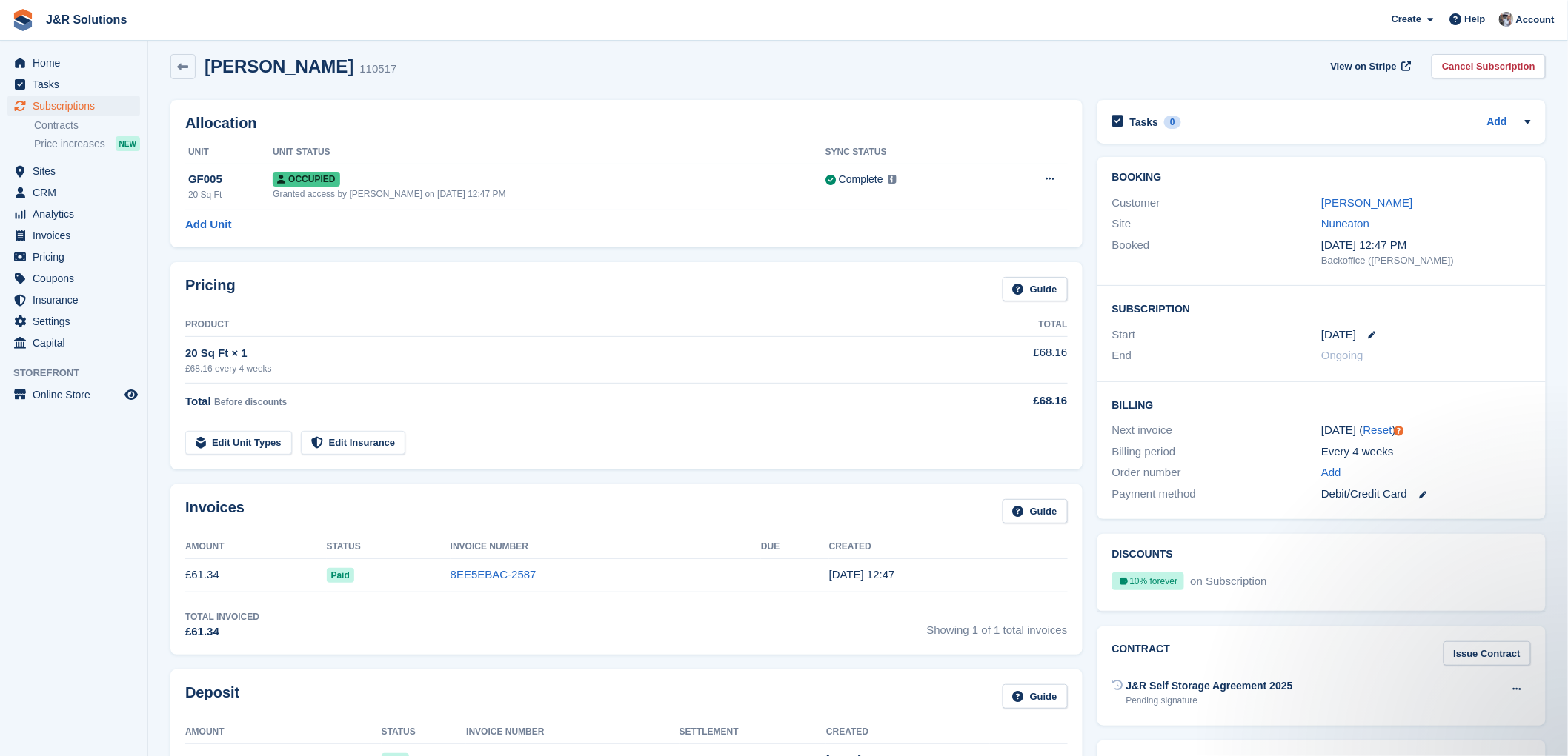
scroll to position [0, 0]
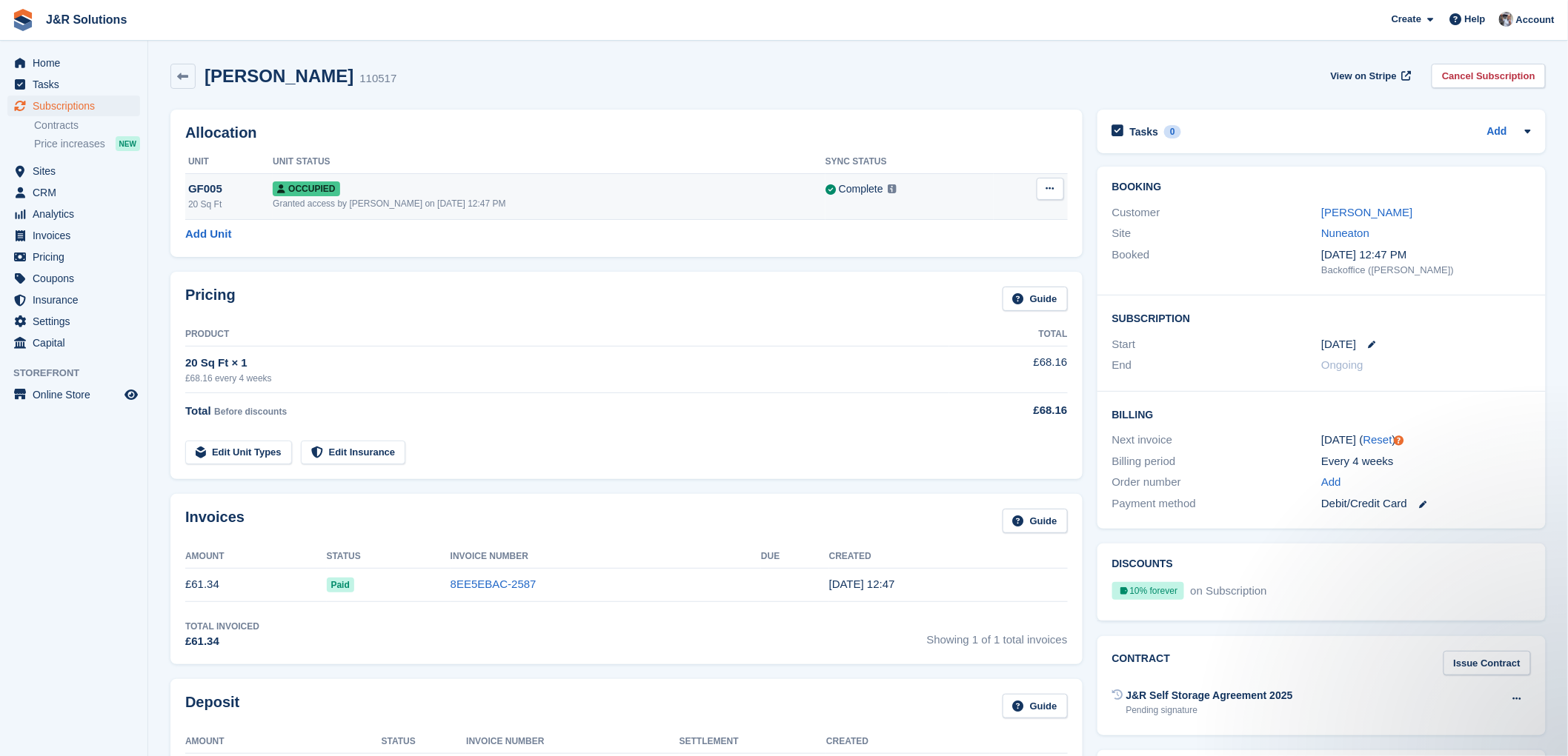
click at [219, 191] on div "GF005" at bounding box center [230, 189] width 84 height 17
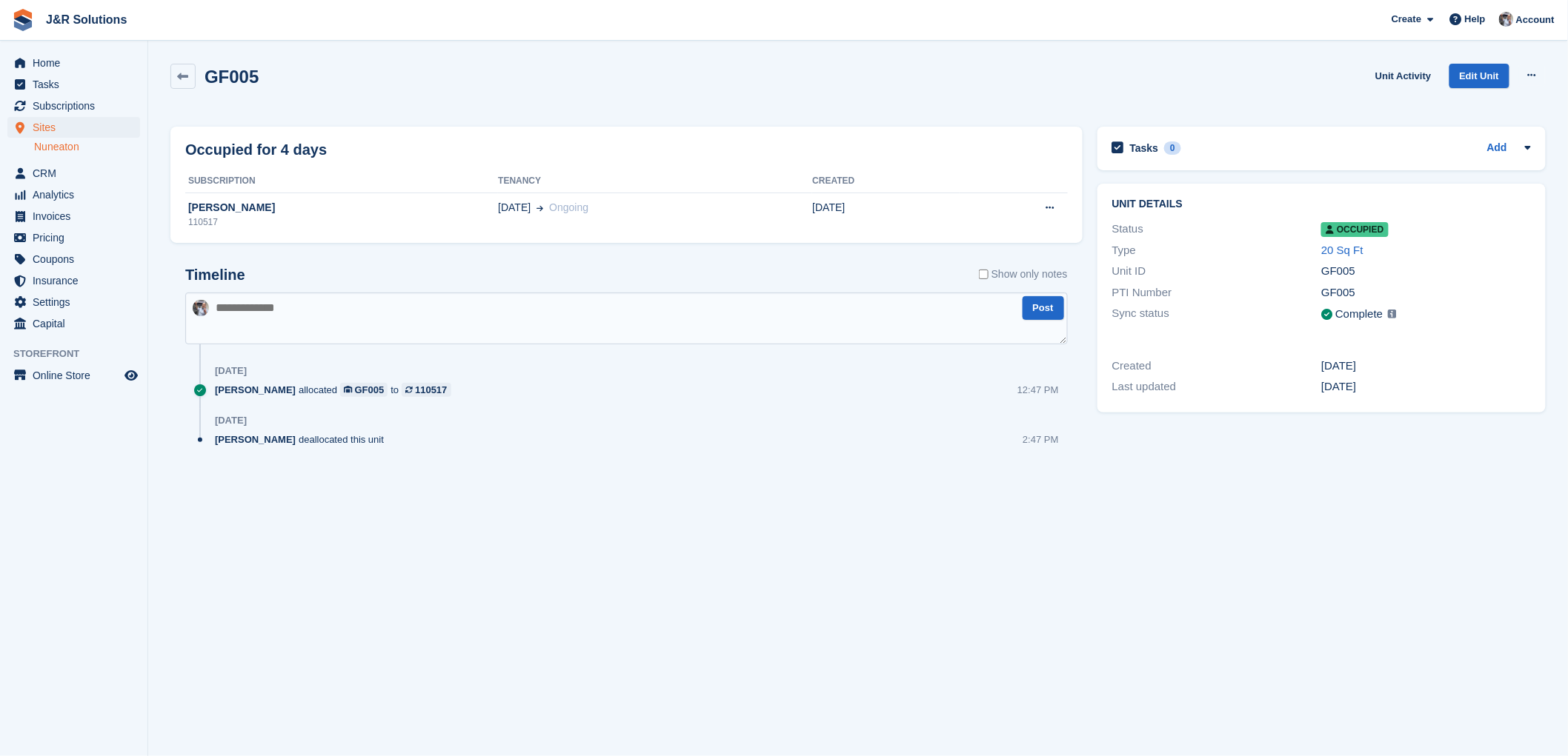
click at [253, 310] on textarea at bounding box center [626, 318] width 882 height 52
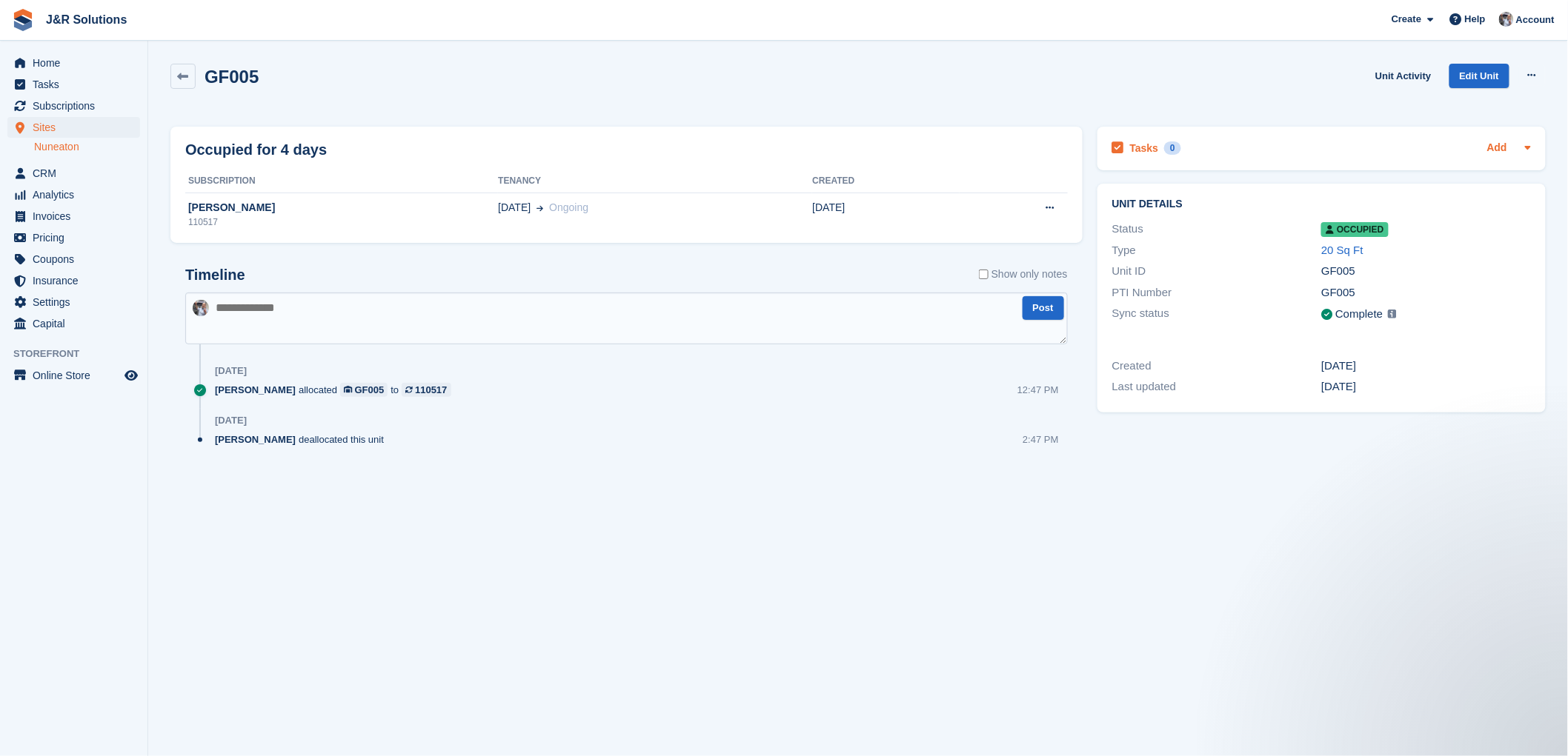
click at [1504, 147] on link "Add" at bounding box center [1497, 148] width 20 height 17
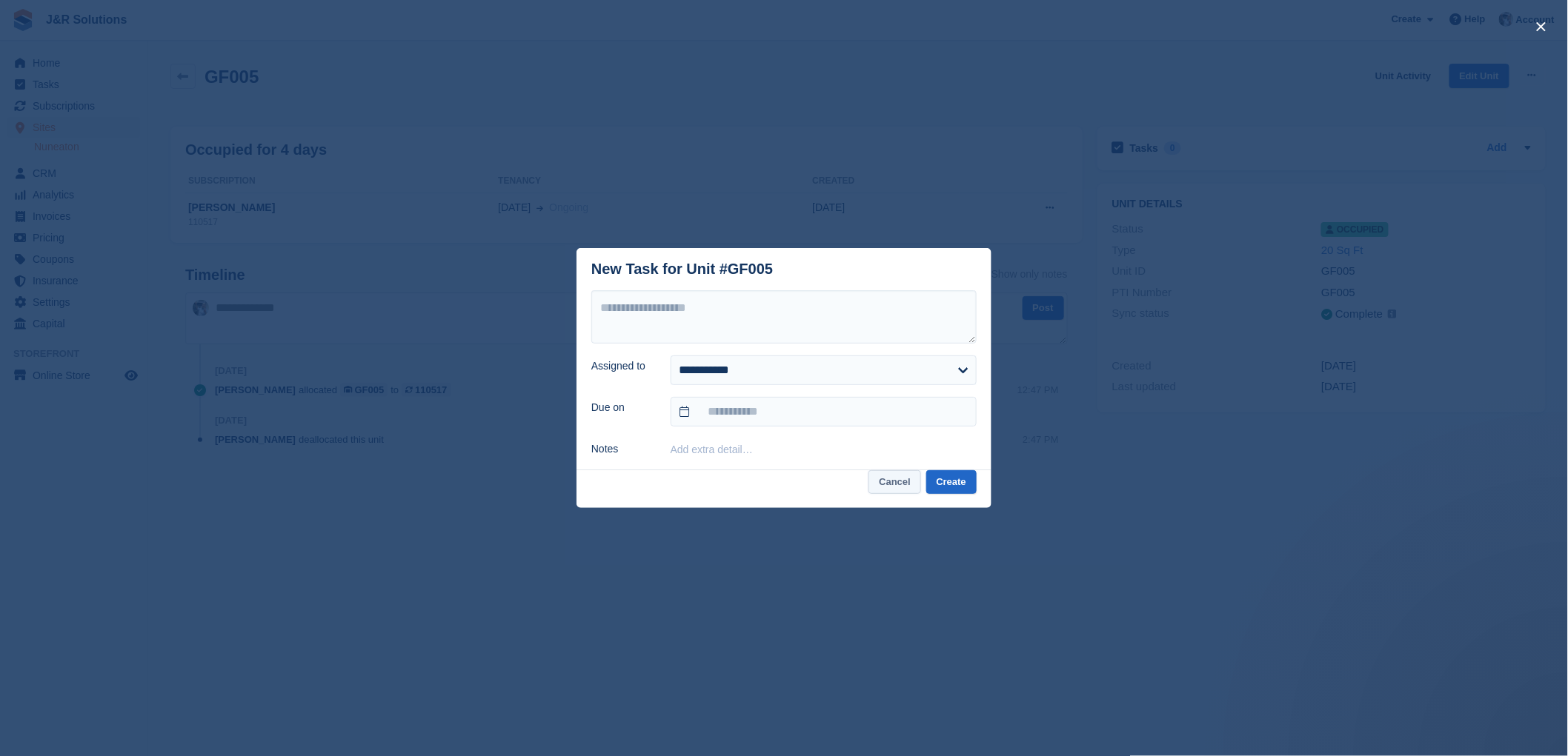
click at [898, 480] on button "Cancel" at bounding box center [894, 482] width 53 height 25
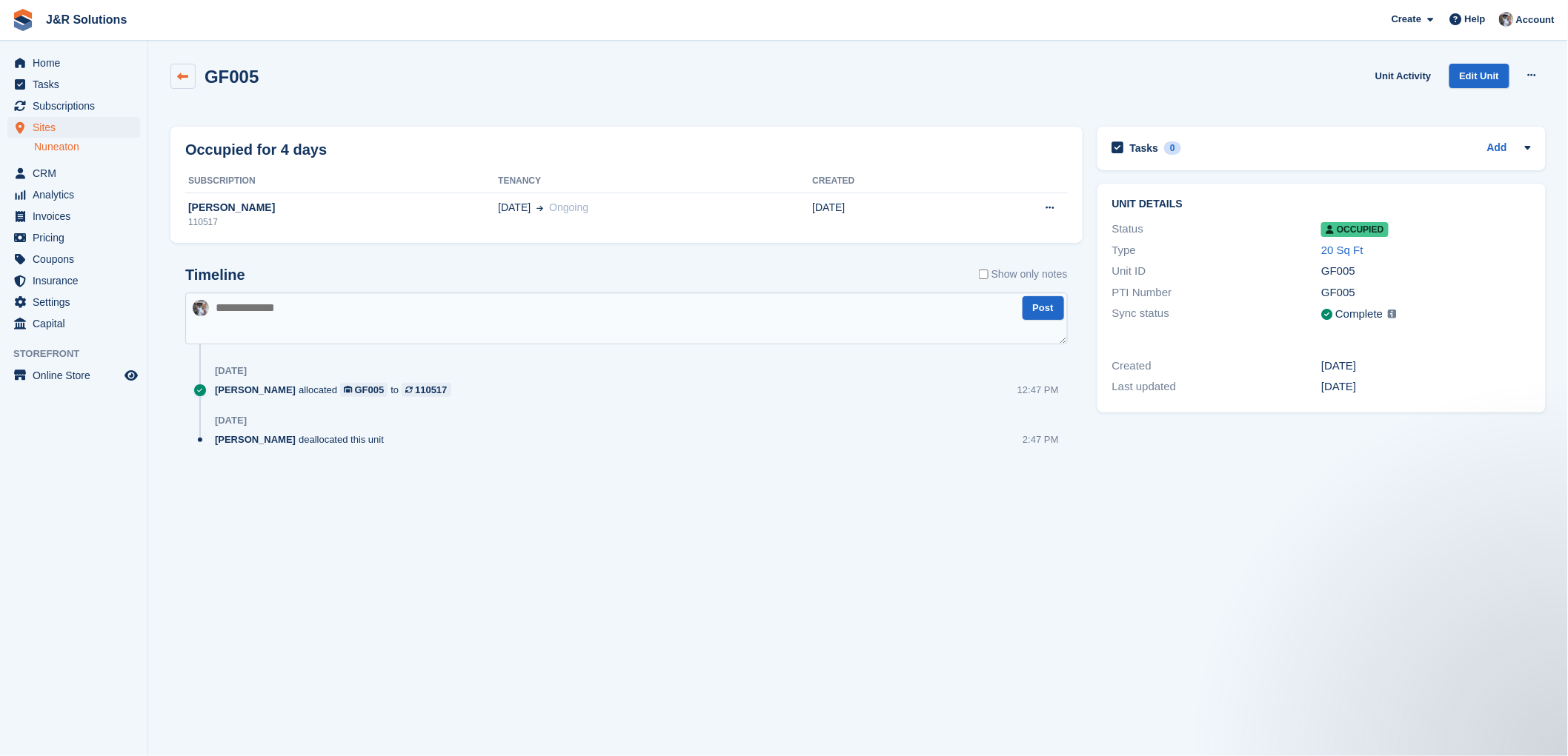
click at [180, 73] on icon at bounding box center [183, 77] width 11 height 11
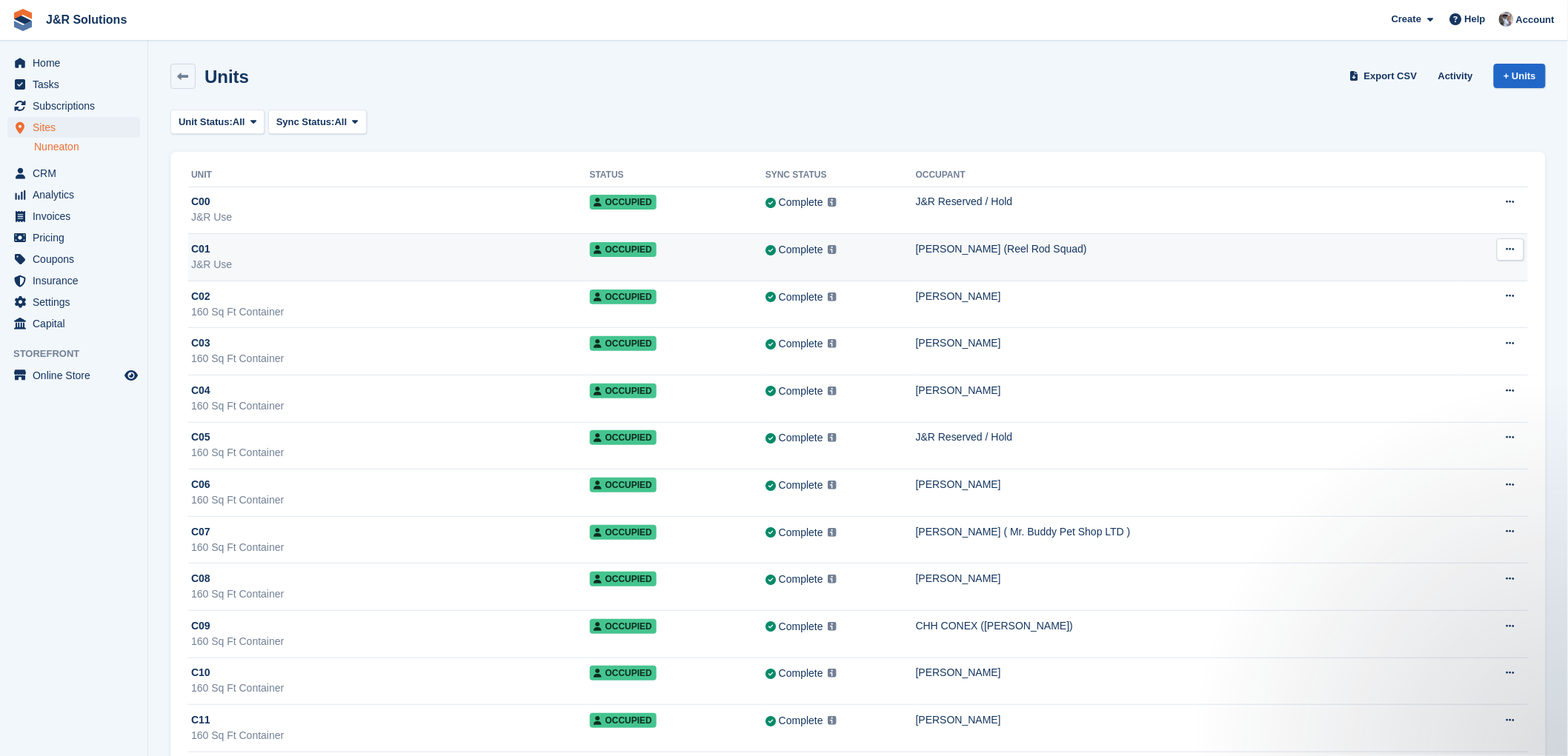
click at [1000, 253] on div "Joanne Stroud (Reel Rod Squad)" at bounding box center [1188, 249] width 546 height 16
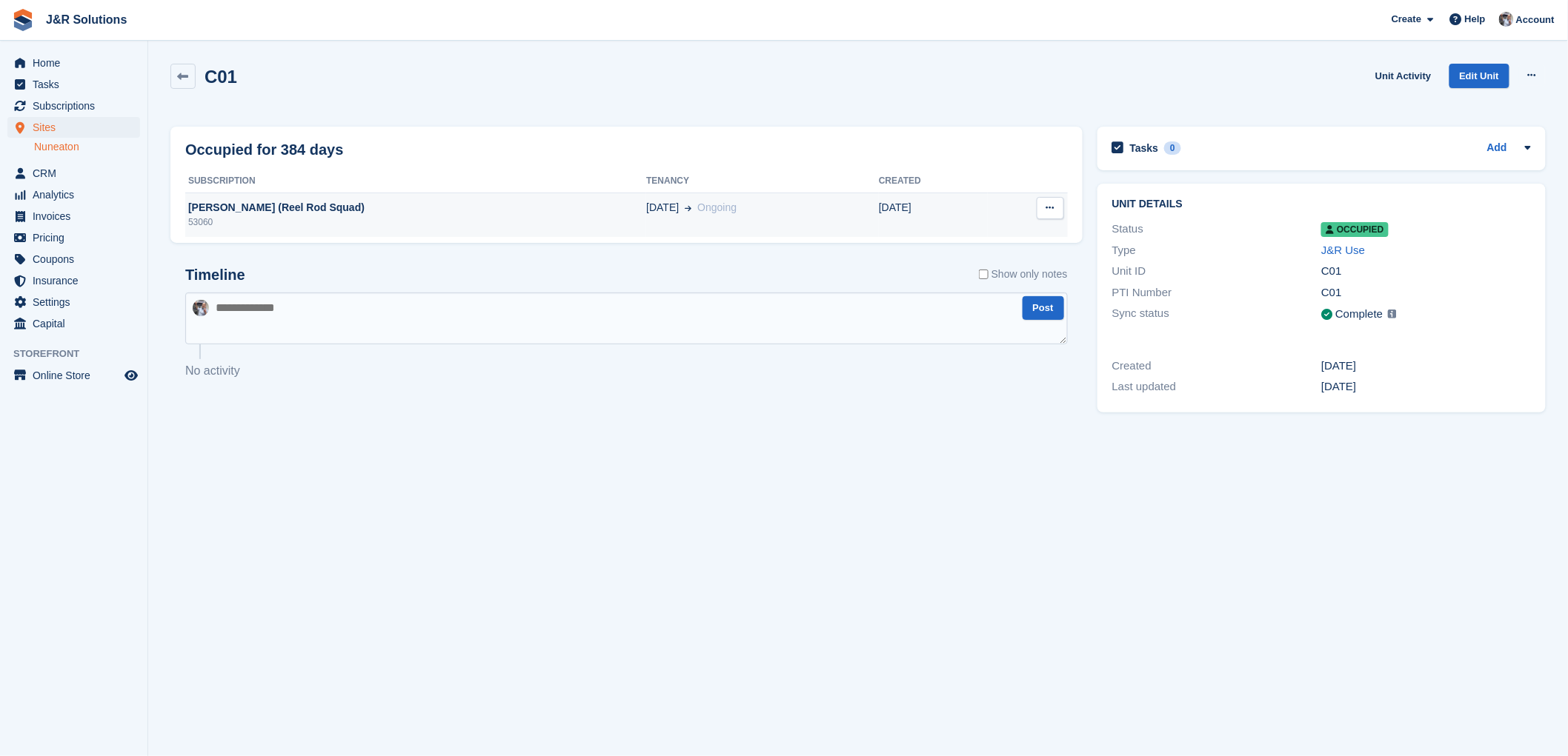
click at [283, 209] on div "Joanne Stroud (Reel Rod Squad)" at bounding box center [415, 207] width 461 height 16
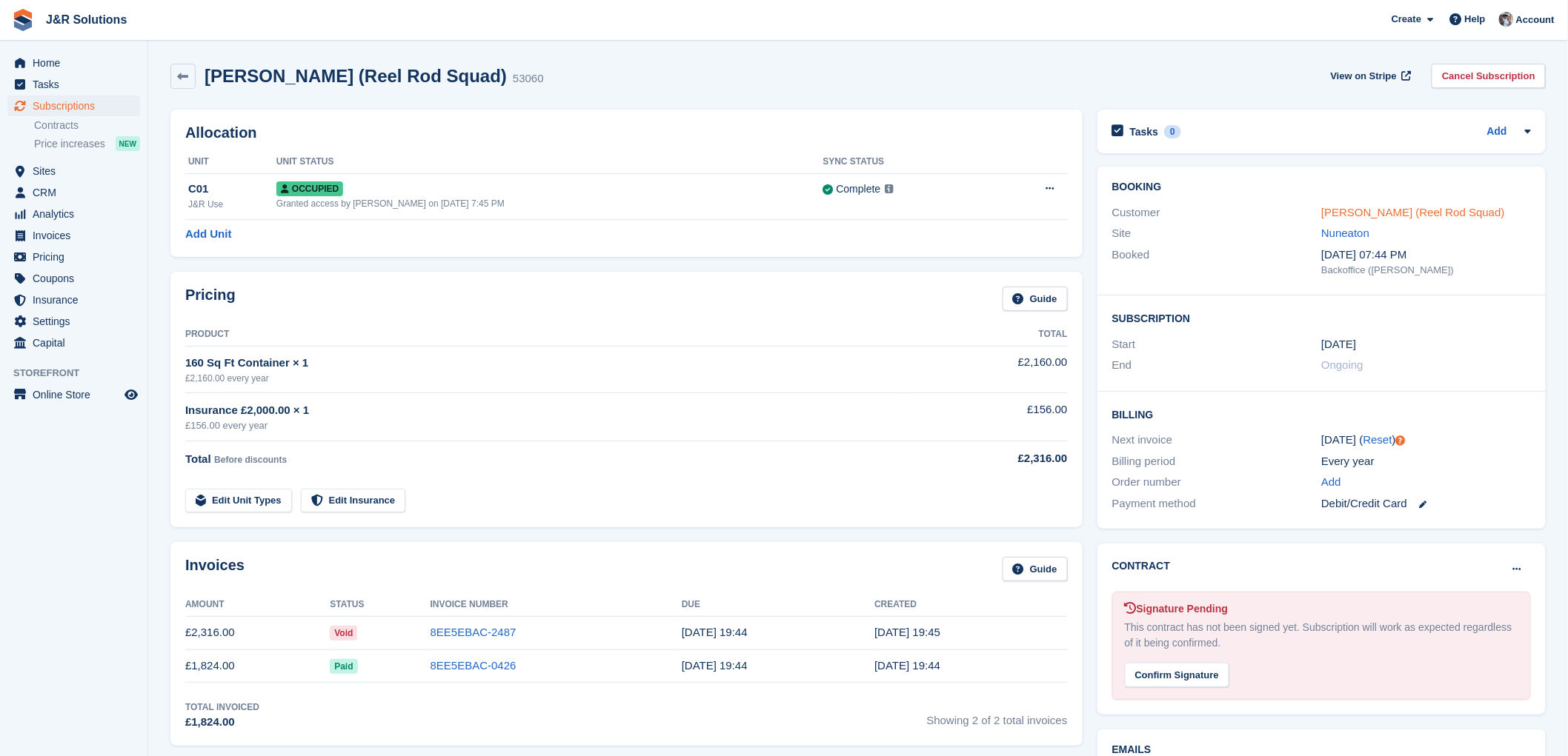
click at [1370, 215] on link "[PERSON_NAME] (Reel Rod Squad)" at bounding box center [1412, 212] width 183 height 13
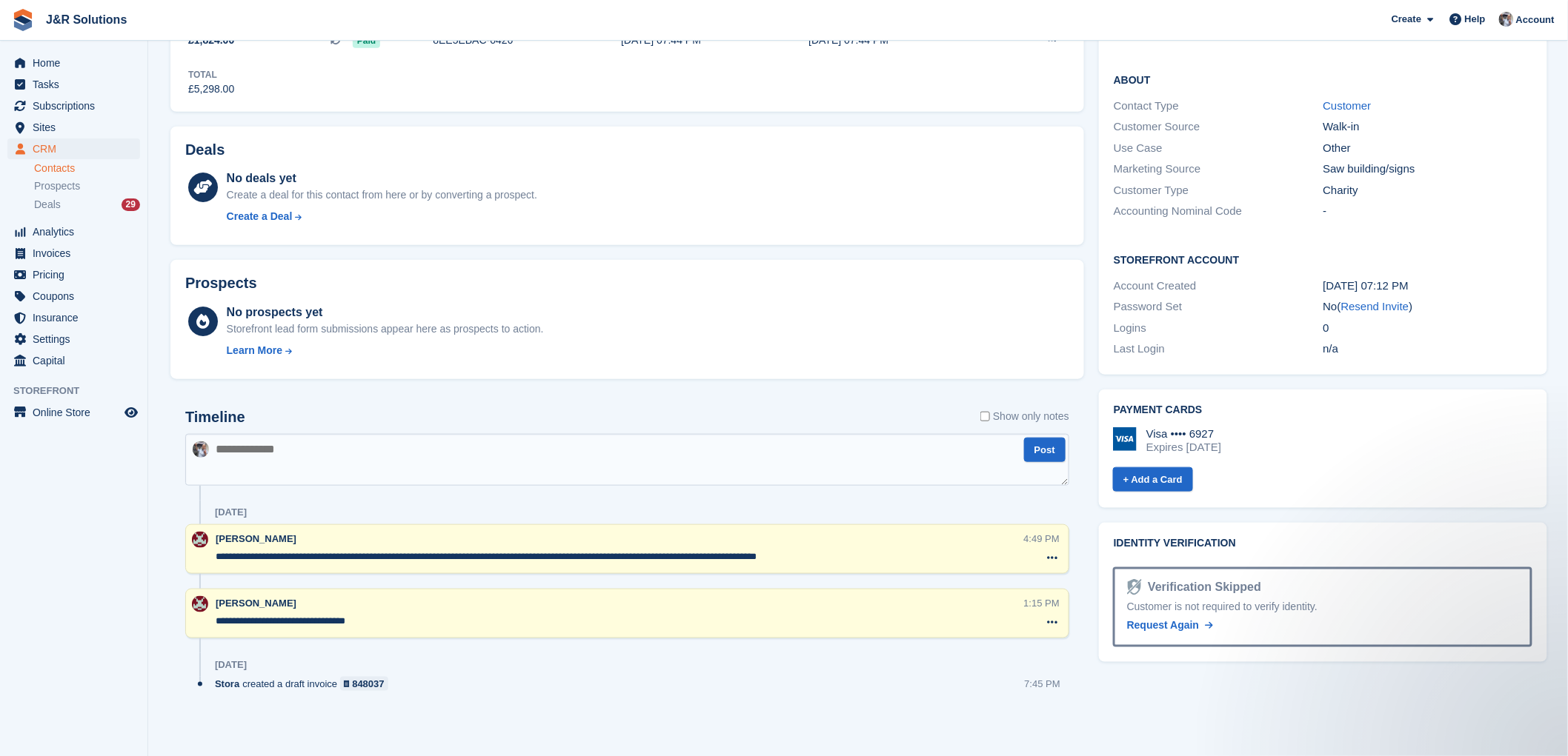
click at [899, 555] on textarea "**********" at bounding box center [619, 557] width 808 height 15
click at [432, 634] on div "**********" at bounding box center [627, 614] width 884 height 50
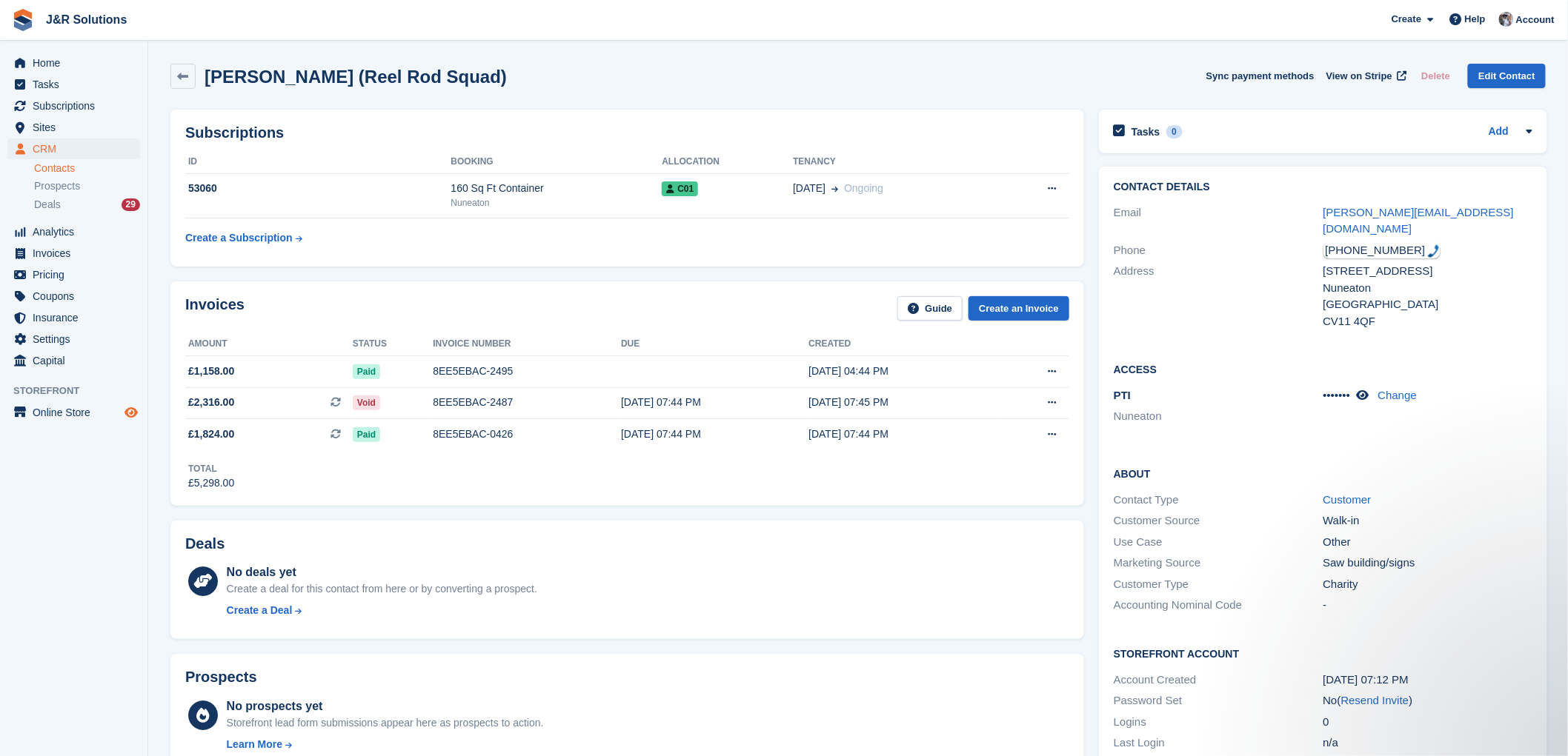
click at [123, 410] on span "Preview store" at bounding box center [132, 413] width 18 height 18
click at [1024, 307] on link "Create an Invoice" at bounding box center [1019, 308] width 101 height 25
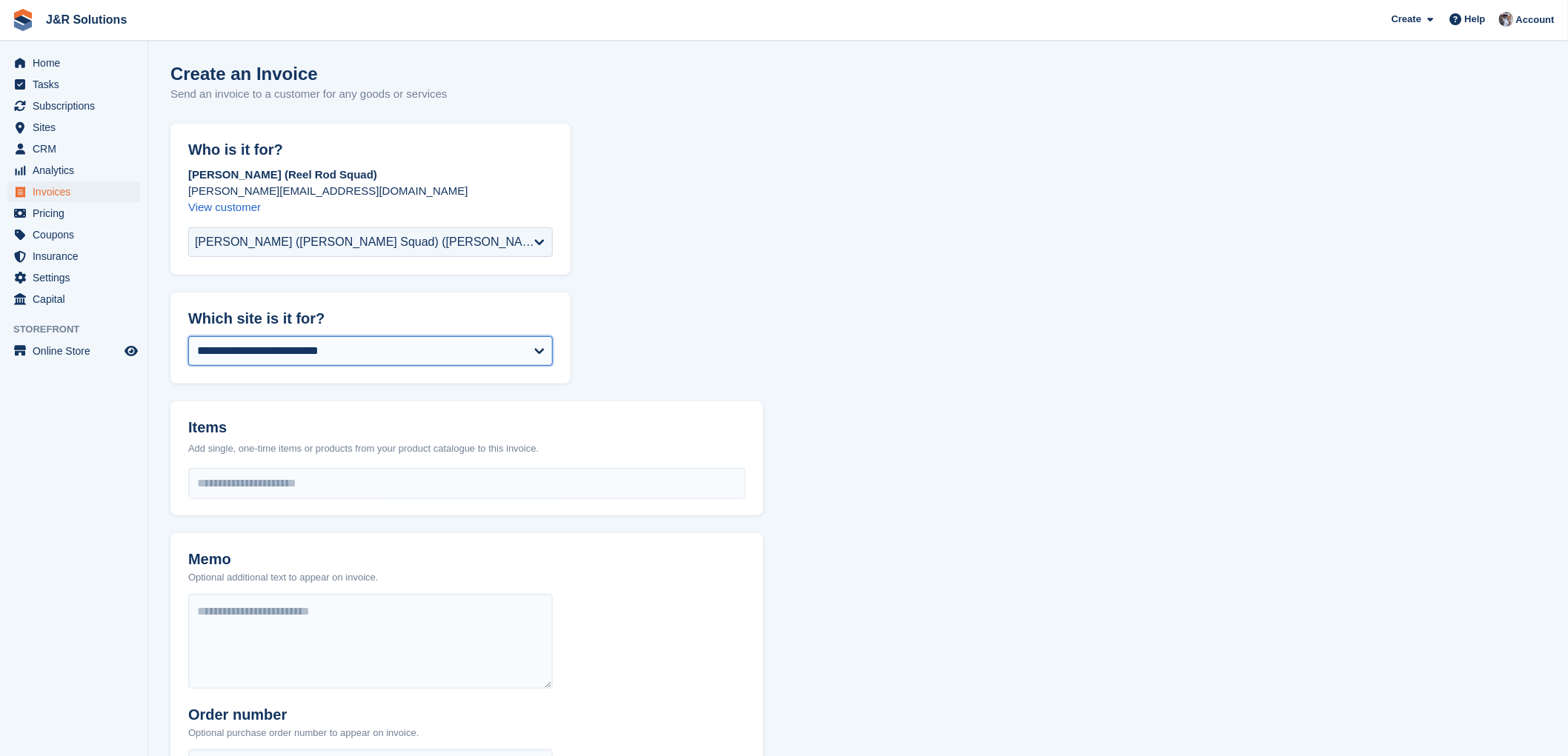
click at [423, 354] on select "**********" at bounding box center [370, 350] width 365 height 29
select select "****"
click at [271, 470] on input "select-one" at bounding box center [466, 483] width 555 height 29
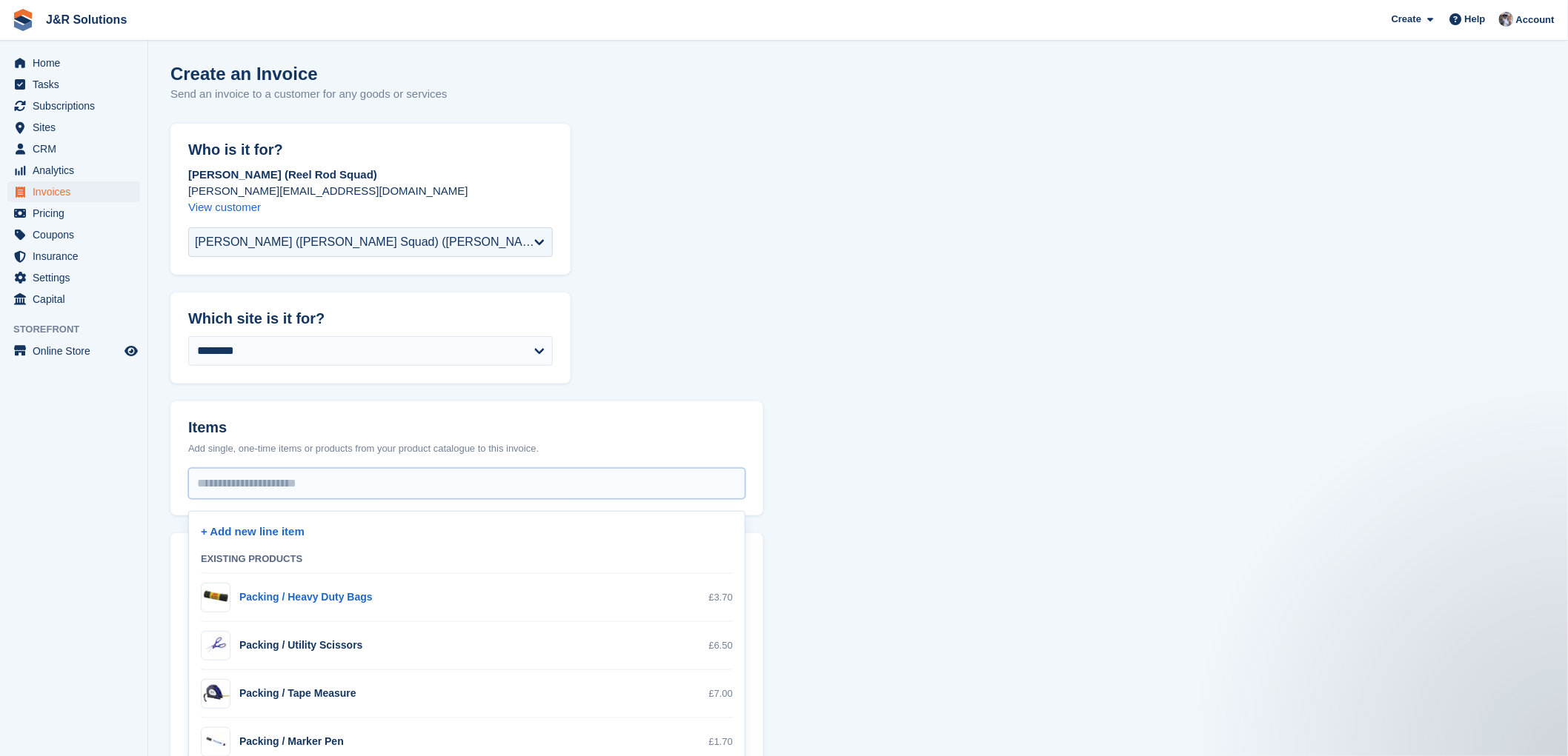
scroll to position [823, 0]
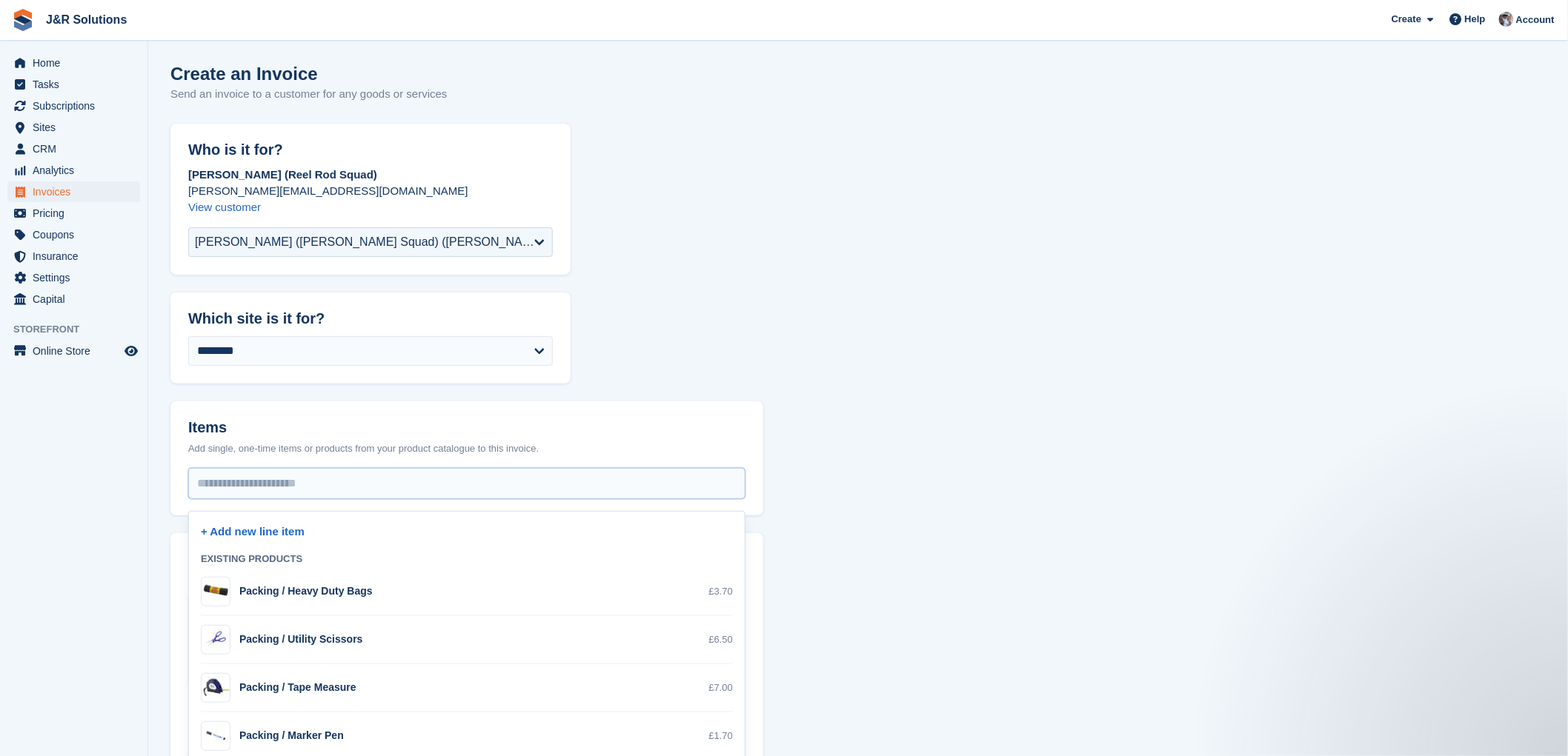
click at [291, 601] on div "Packing / Heavy Duty Bags" at bounding box center [286, 591] width 172 height 29
select select "**"
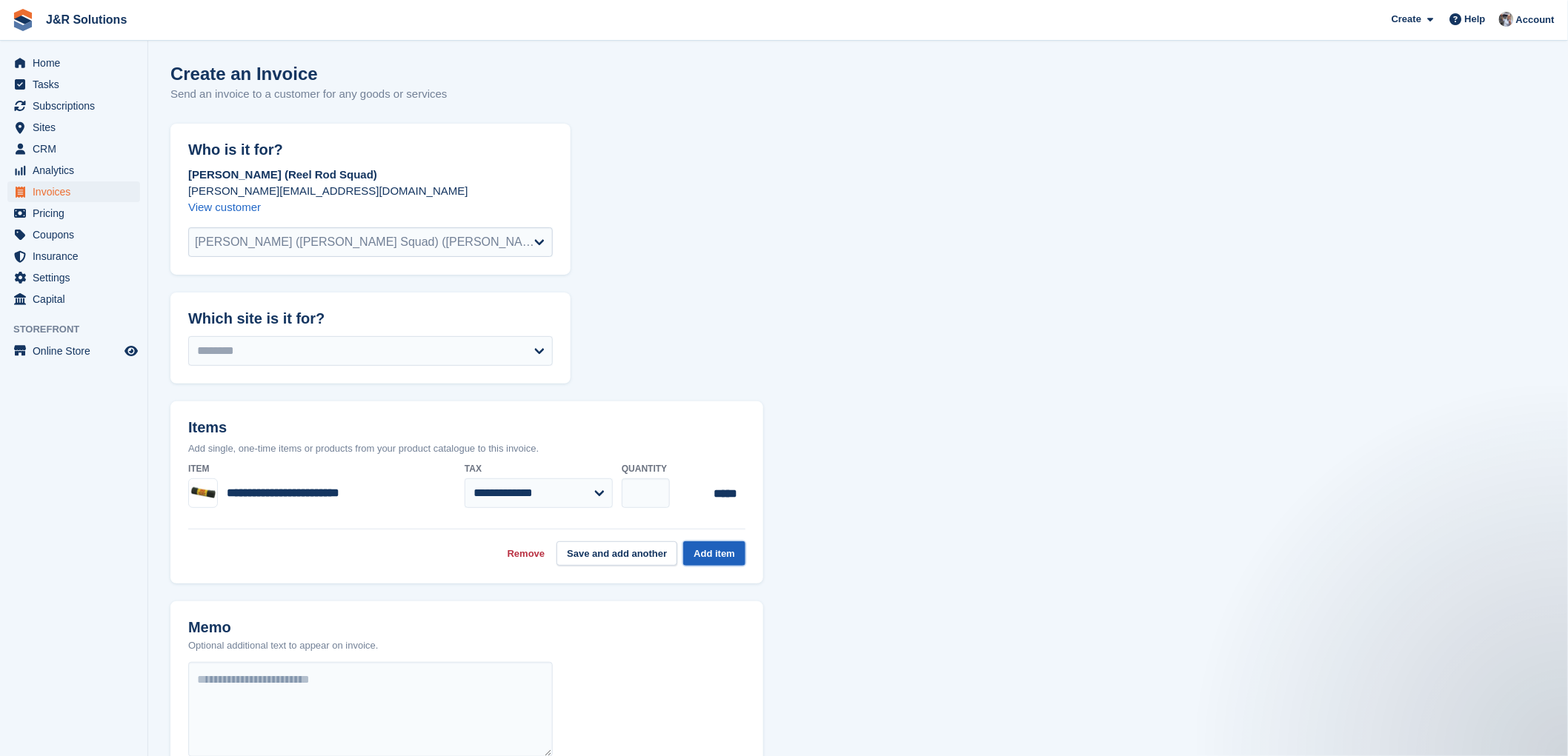
click at [706, 554] on button "Add item" at bounding box center [714, 553] width 62 height 25
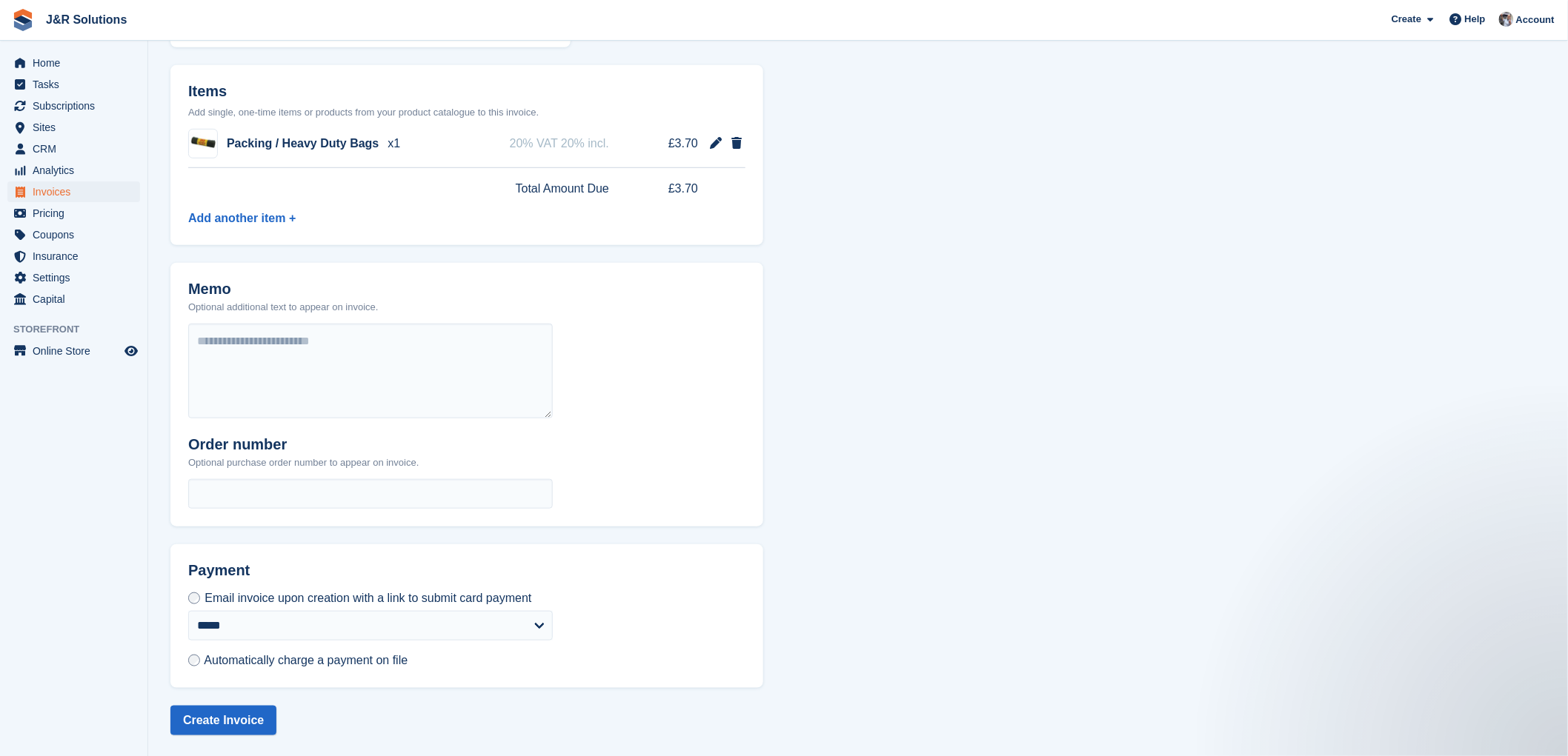
scroll to position [337, 0]
click at [542, 655] on div "VISA •••• 6927 - Ex. 04/28" at bounding box center [370, 655] width 365 height 29
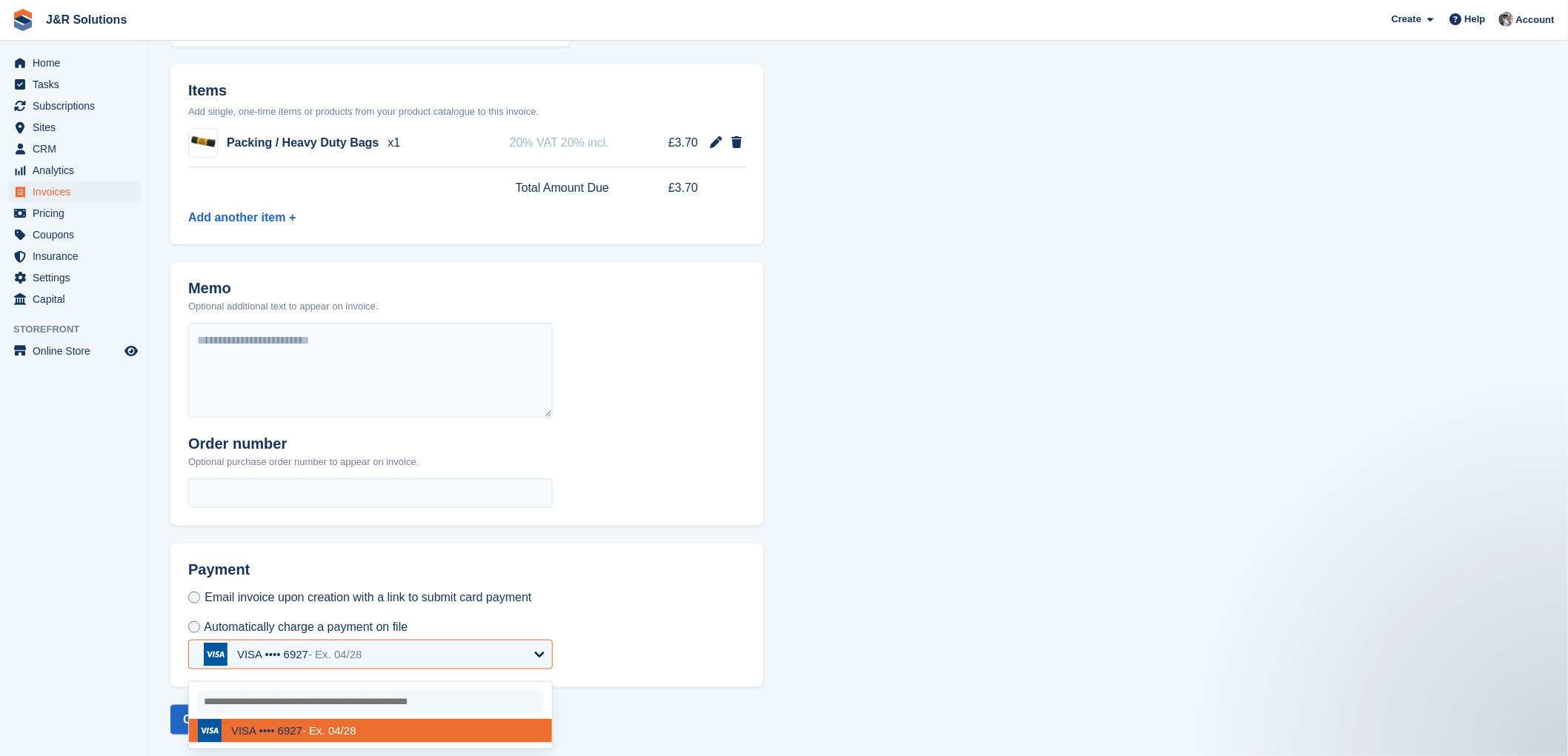
click at [321, 705] on input "select-one" at bounding box center [370, 703] width 345 height 23
click at [706, 559] on div "Payment Email invoice upon creation with a link to submit card payment Automati…" at bounding box center [467, 615] width 592 height 144
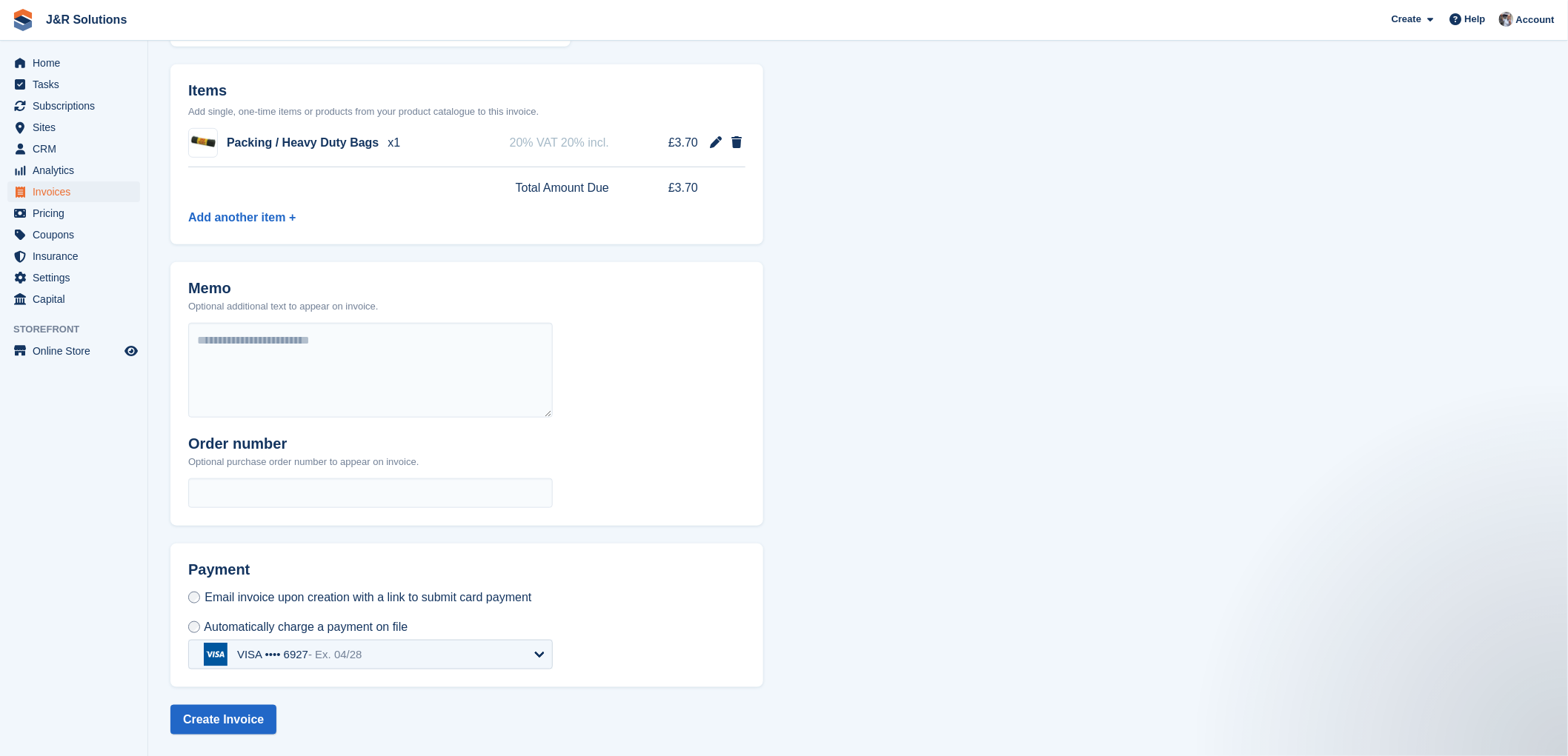
scroll to position [0, 0]
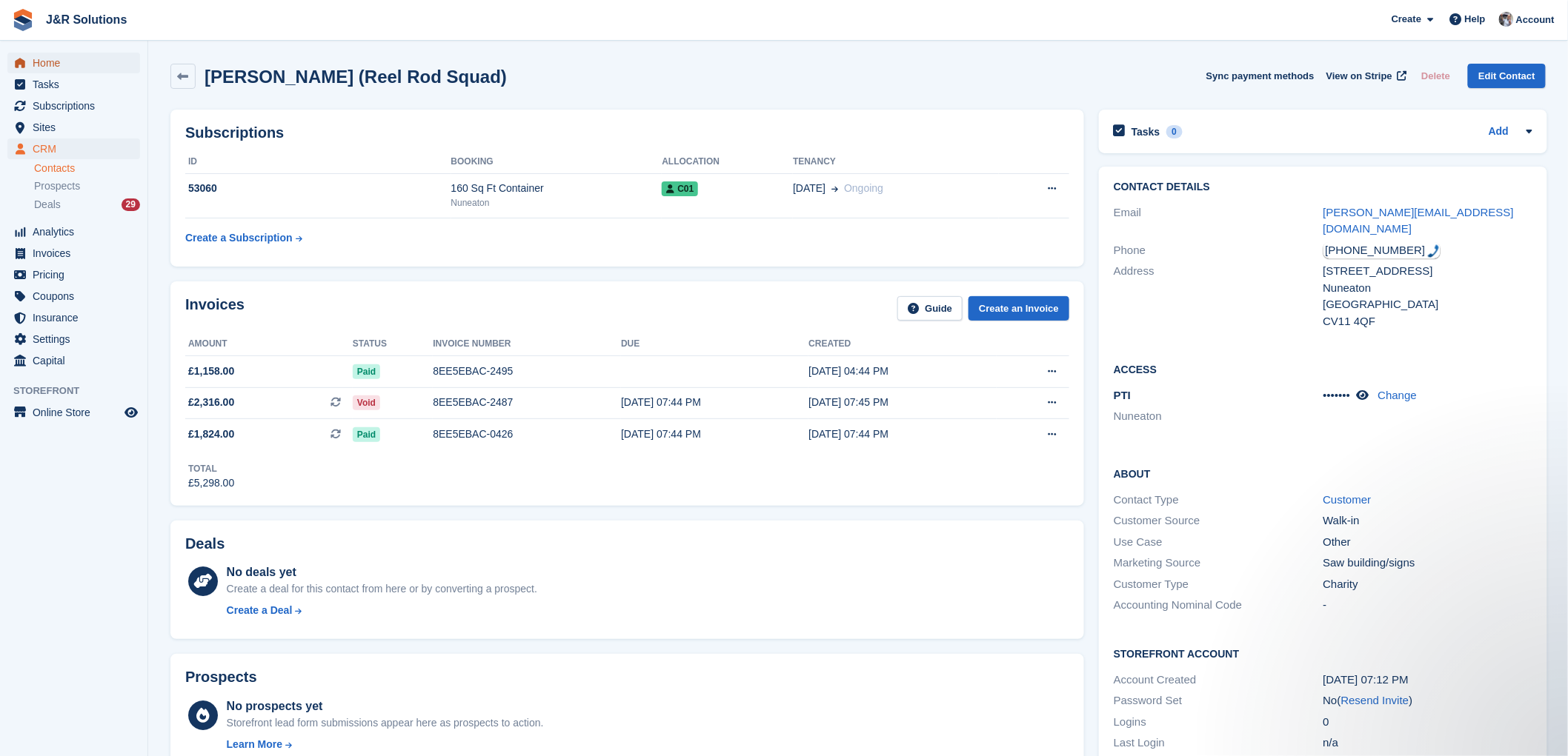
click at [55, 64] on span "Home" at bounding box center [77, 63] width 89 height 21
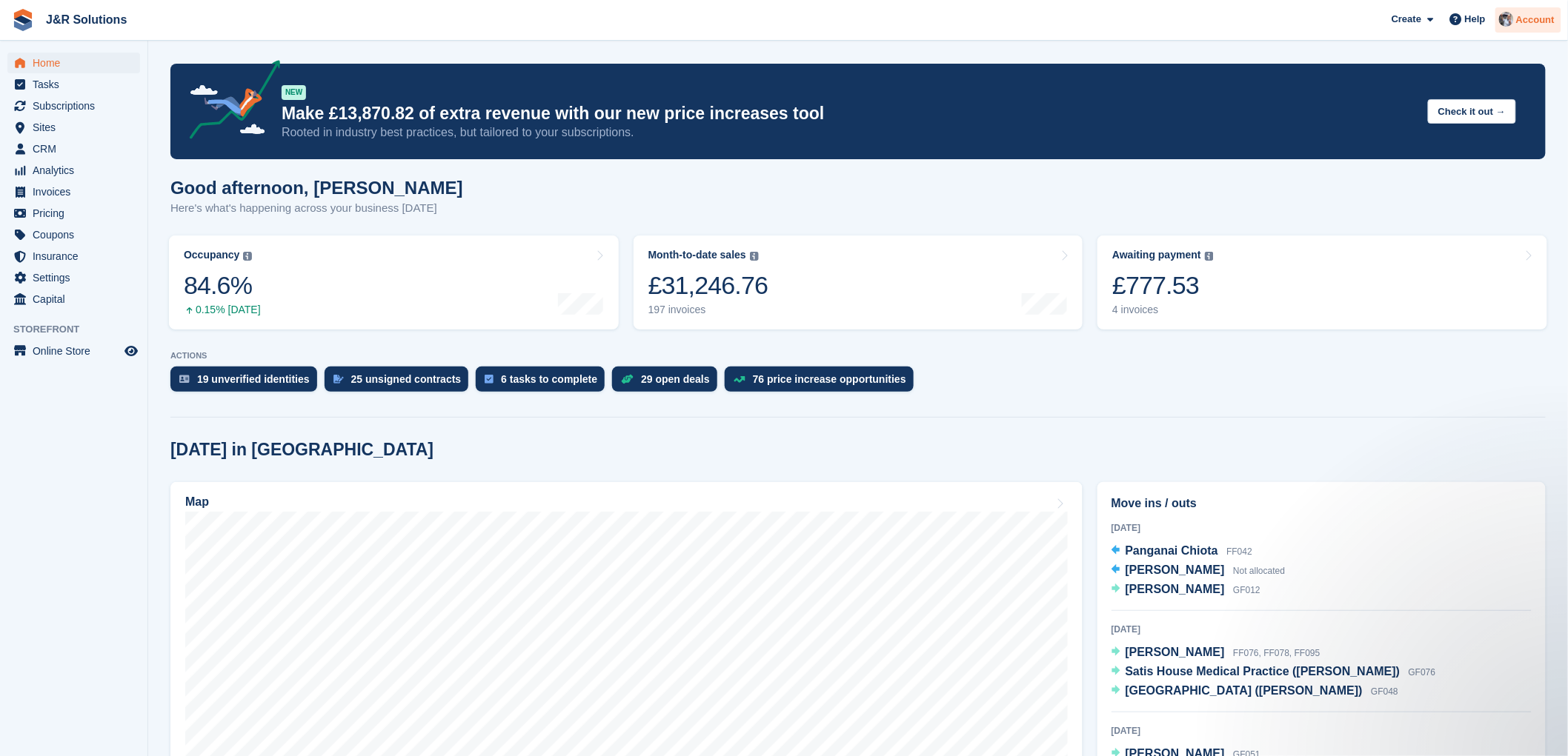
click at [1520, 13] on span "Account" at bounding box center [1535, 20] width 38 height 15
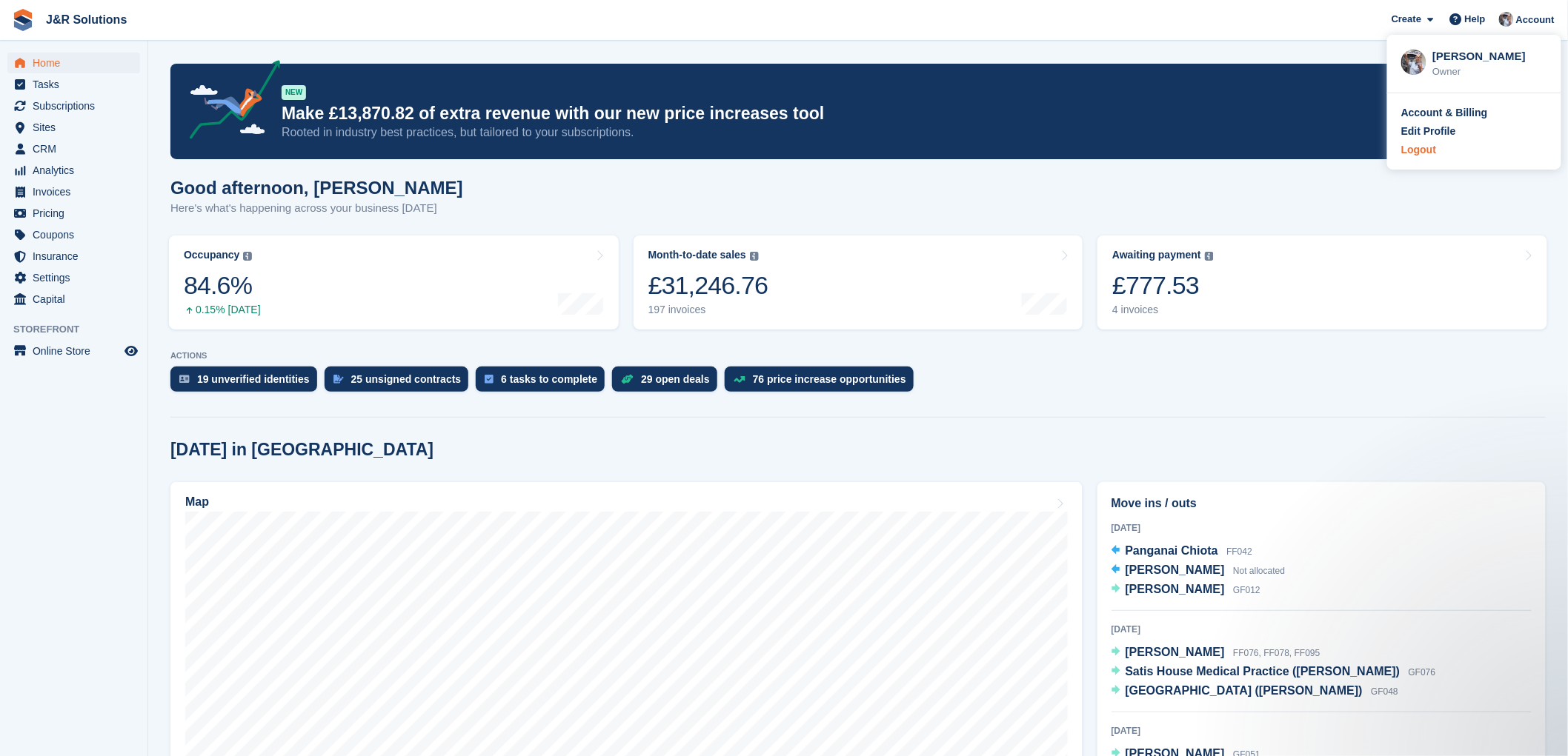
click at [1424, 150] on div "Logout" at bounding box center [1418, 150] width 35 height 16
